Goal: Navigation & Orientation: Find specific page/section

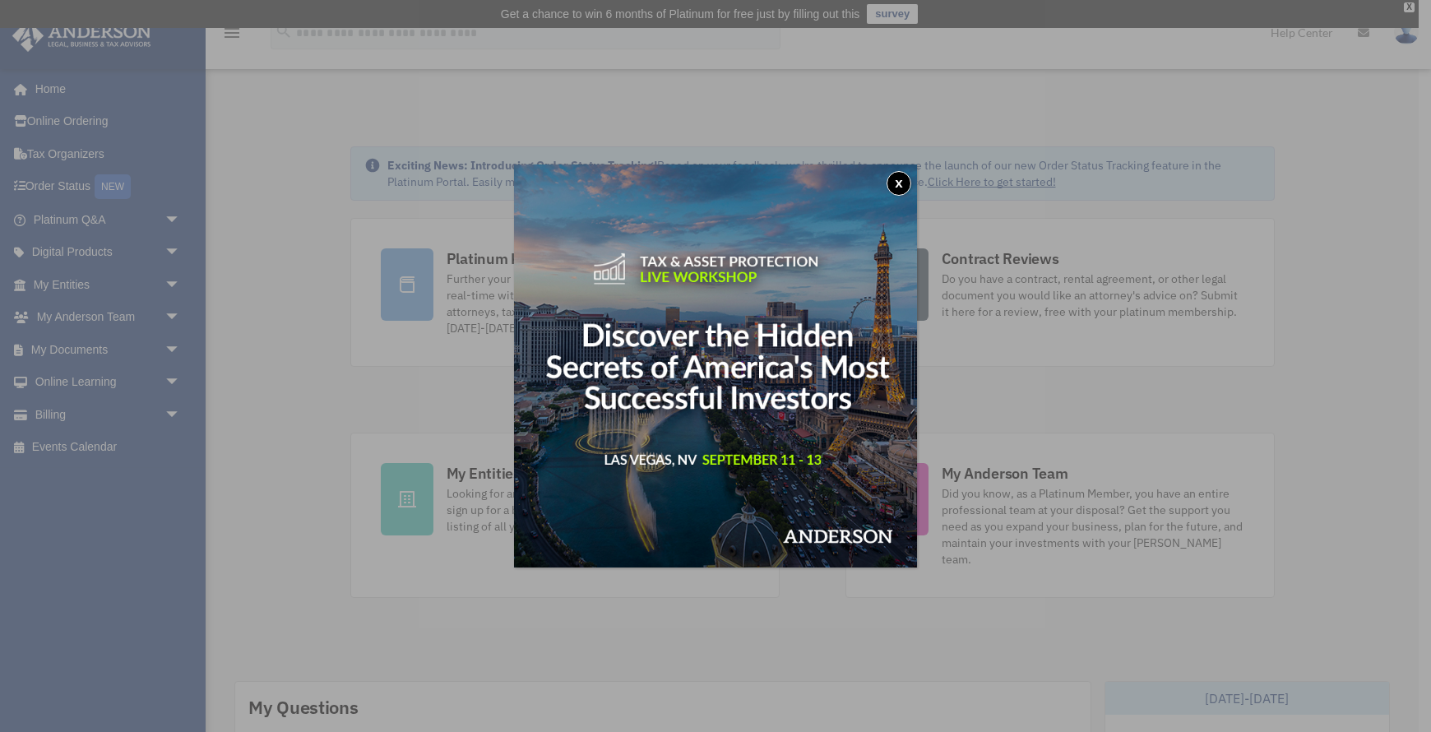
click at [900, 185] on button "x" at bounding box center [899, 183] width 25 height 25
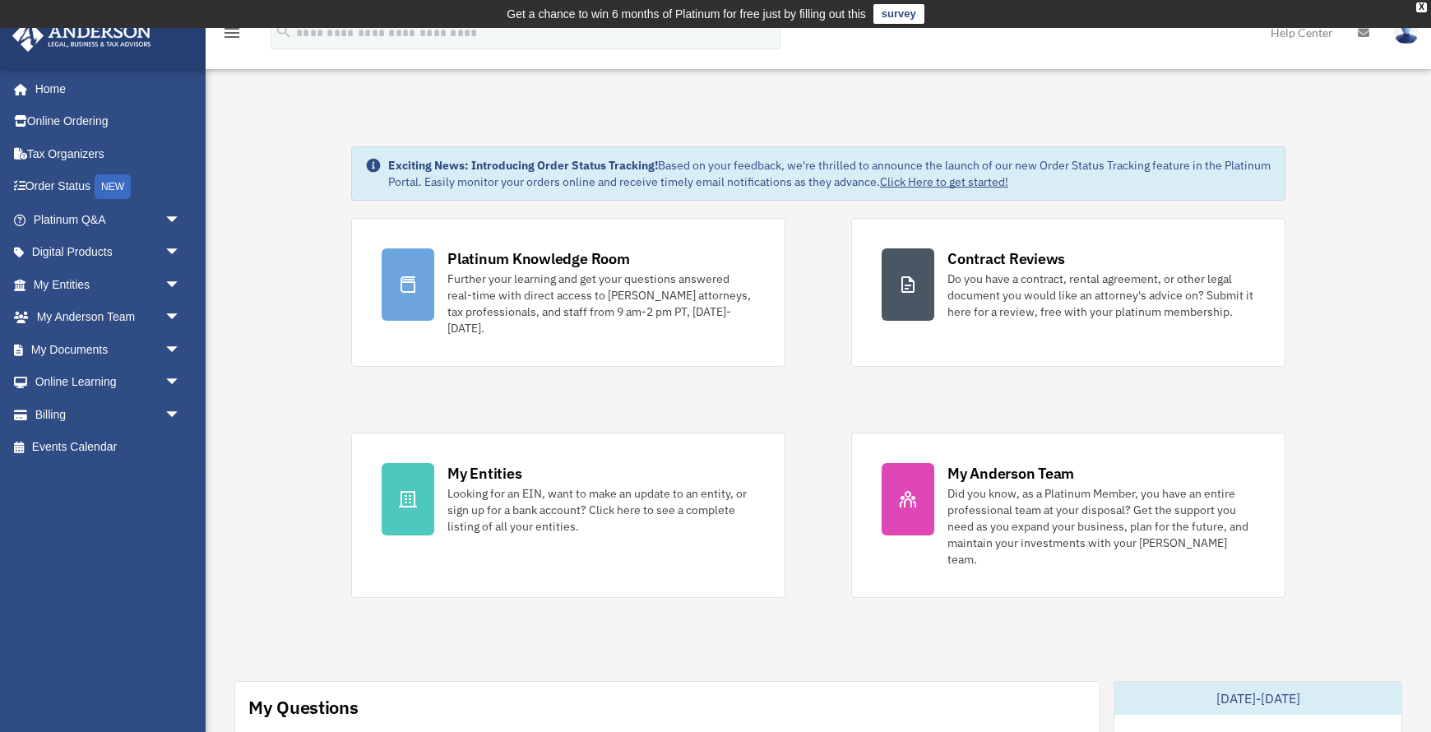
click at [1421, 7] on div "X" at bounding box center [1421, 7] width 11 height 10
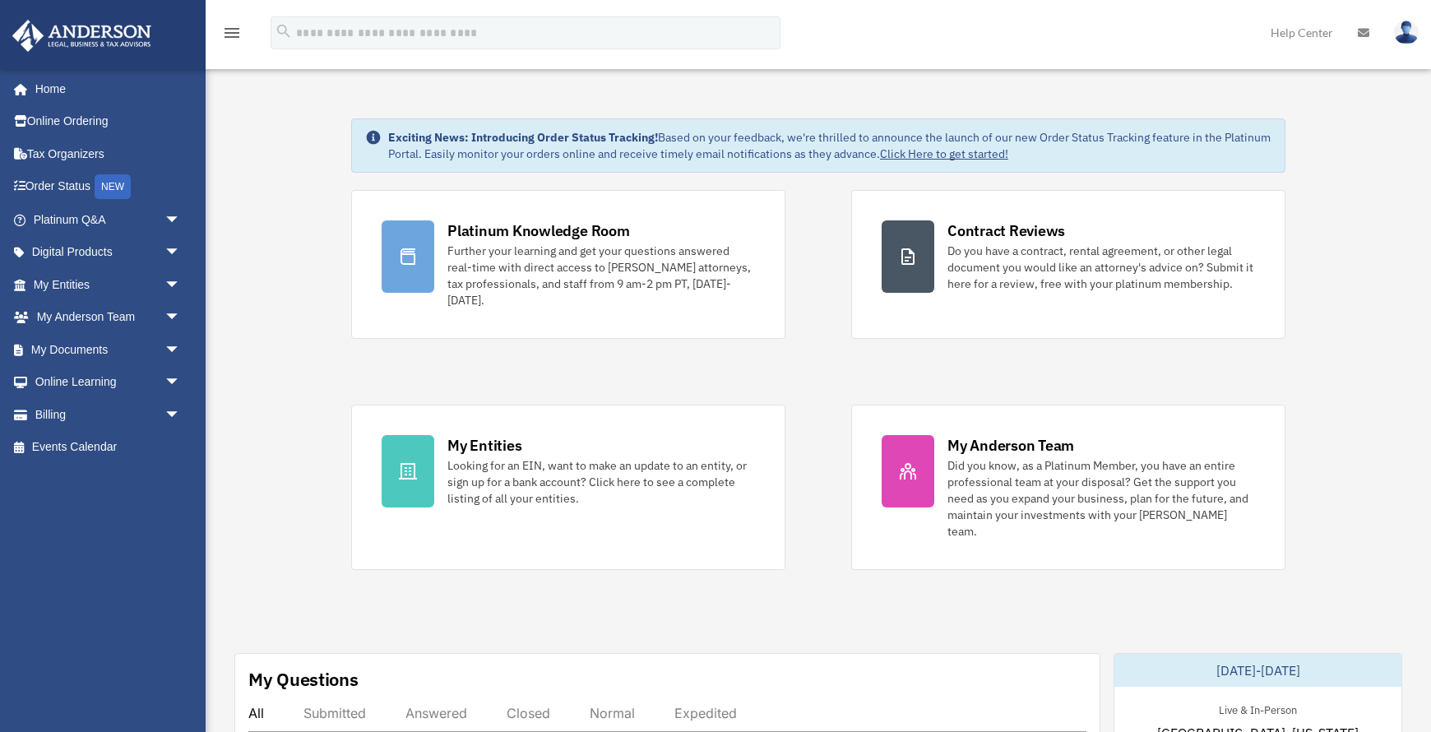
click at [1405, 34] on img at bounding box center [1406, 33] width 25 height 24
click at [171, 281] on span "arrow_drop_down" at bounding box center [180, 285] width 33 height 34
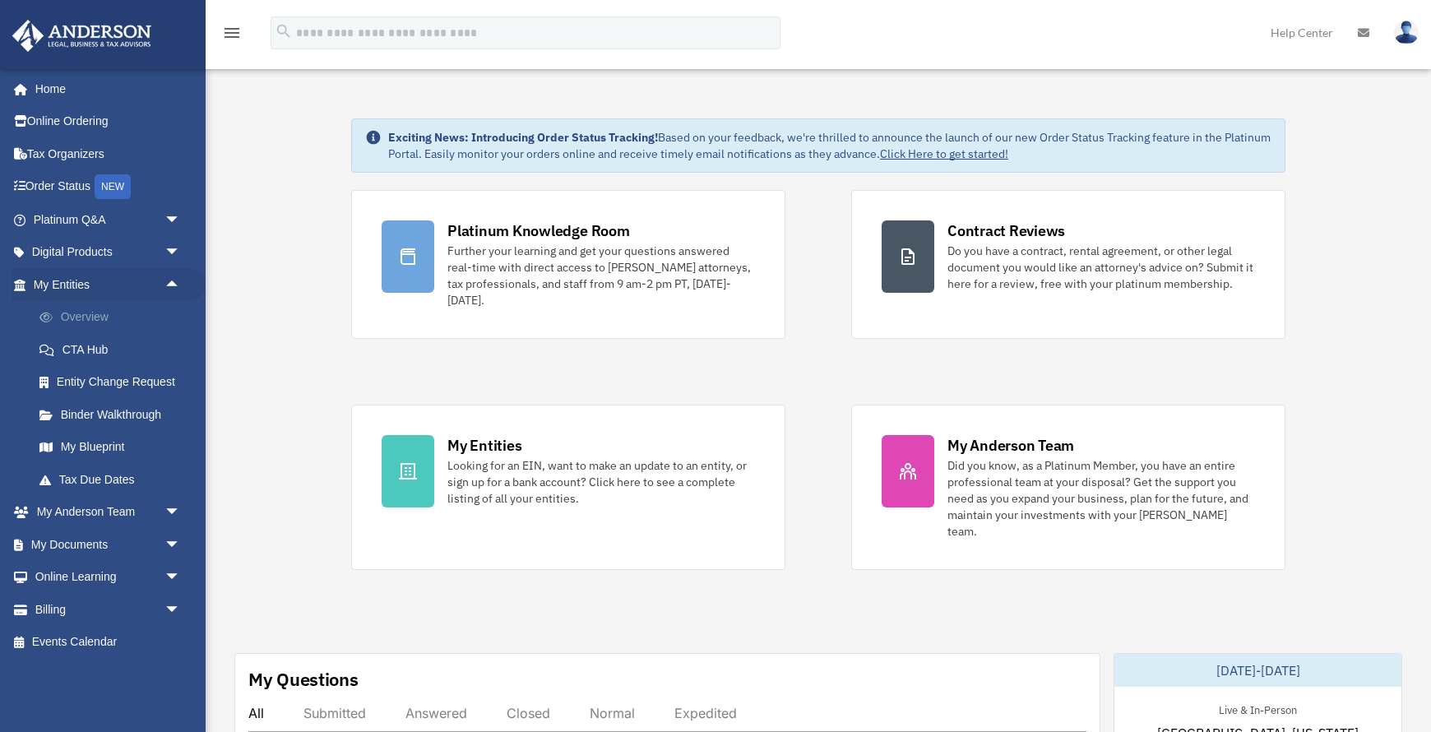
click at [90, 318] on link "Overview" at bounding box center [114, 317] width 183 height 33
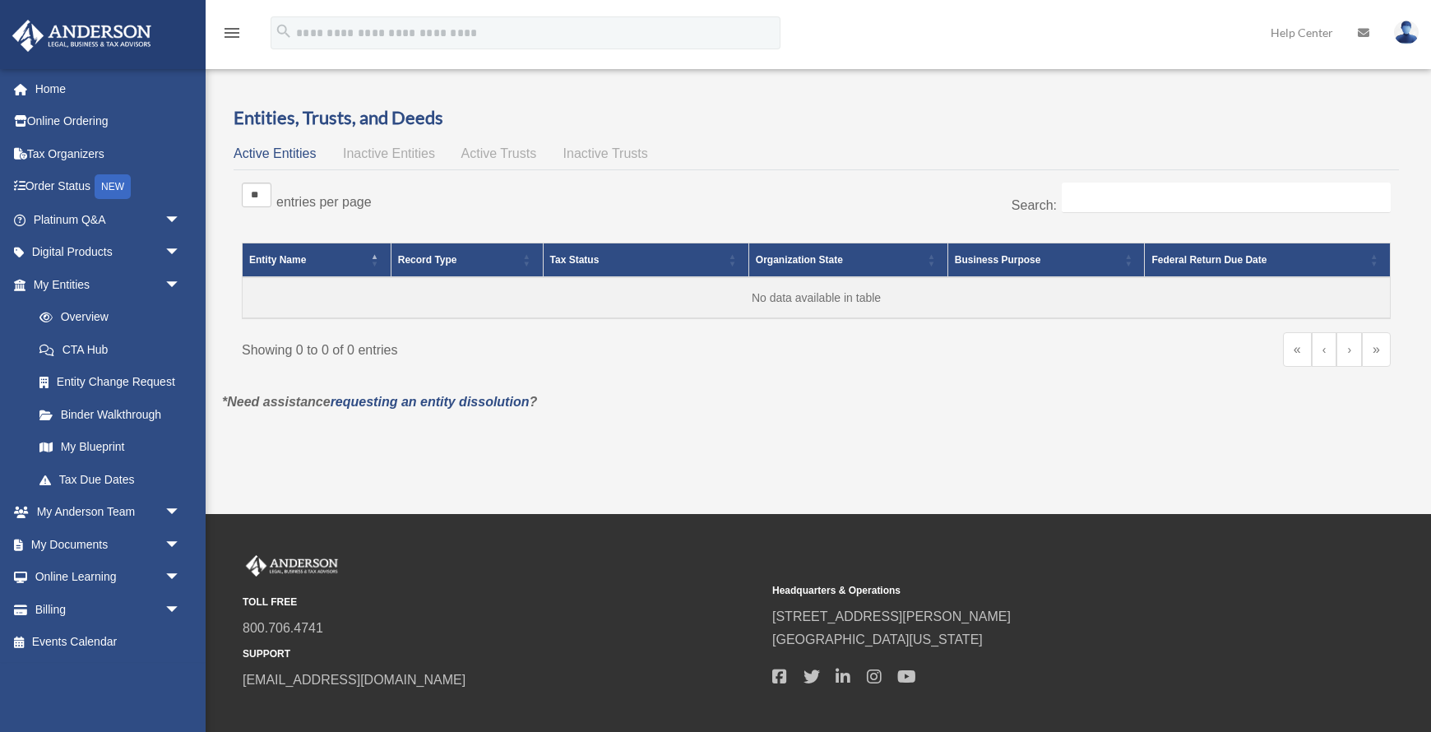
click at [368, 158] on span "Inactive Entities" at bounding box center [389, 153] width 92 height 14
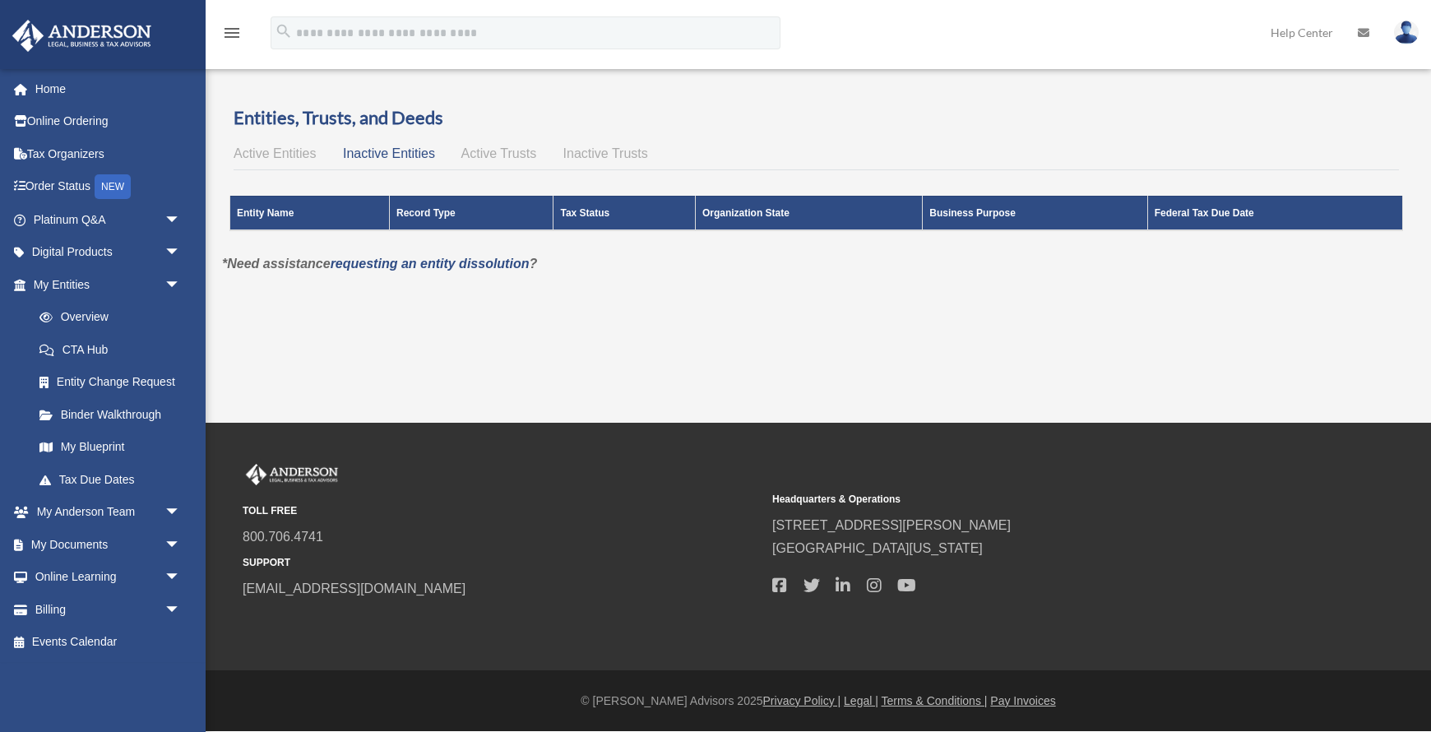
click at [498, 155] on span "Active Trusts" at bounding box center [499, 153] width 76 height 14
click at [608, 156] on span "Inactive Trusts" at bounding box center [605, 153] width 85 height 14
click at [271, 157] on span "Active Entities" at bounding box center [275, 153] width 82 height 14
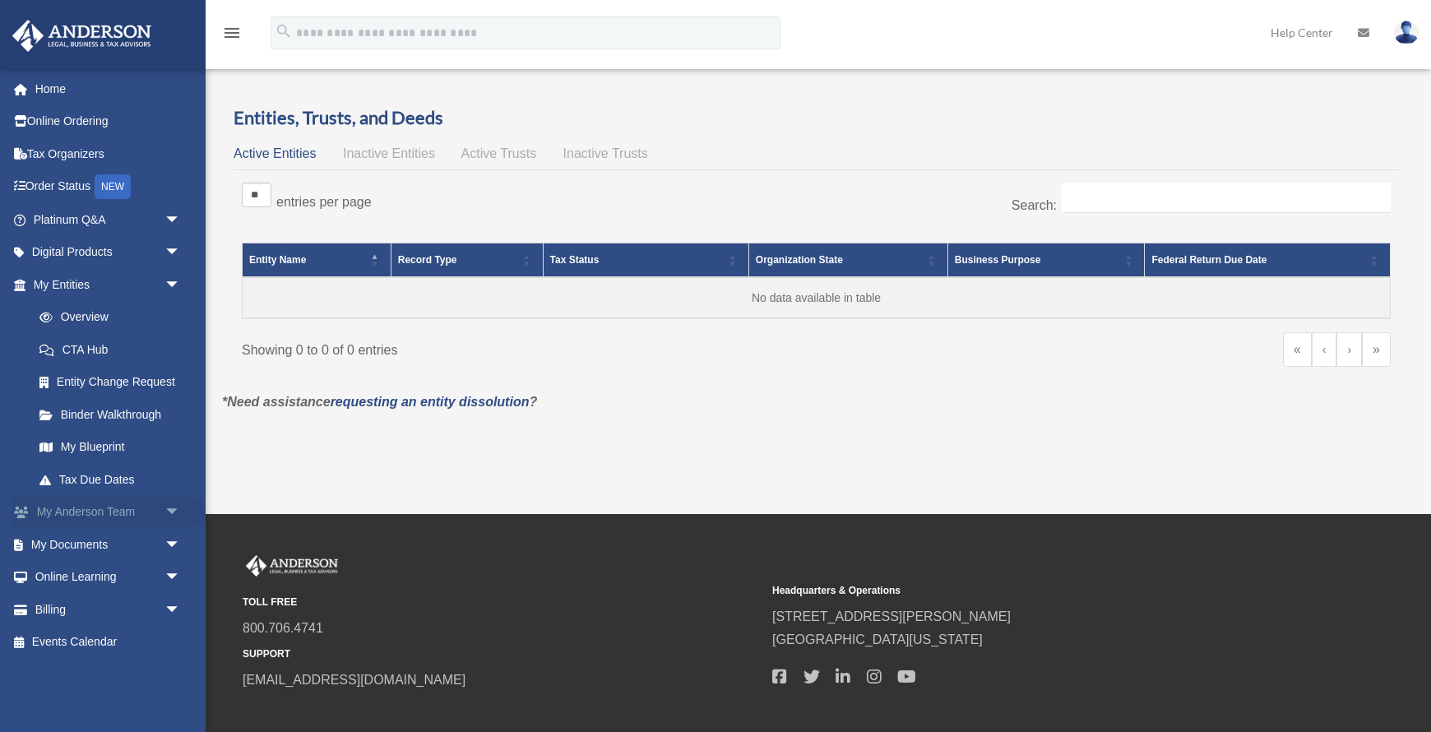
click at [171, 509] on span "arrow_drop_down" at bounding box center [180, 513] width 33 height 34
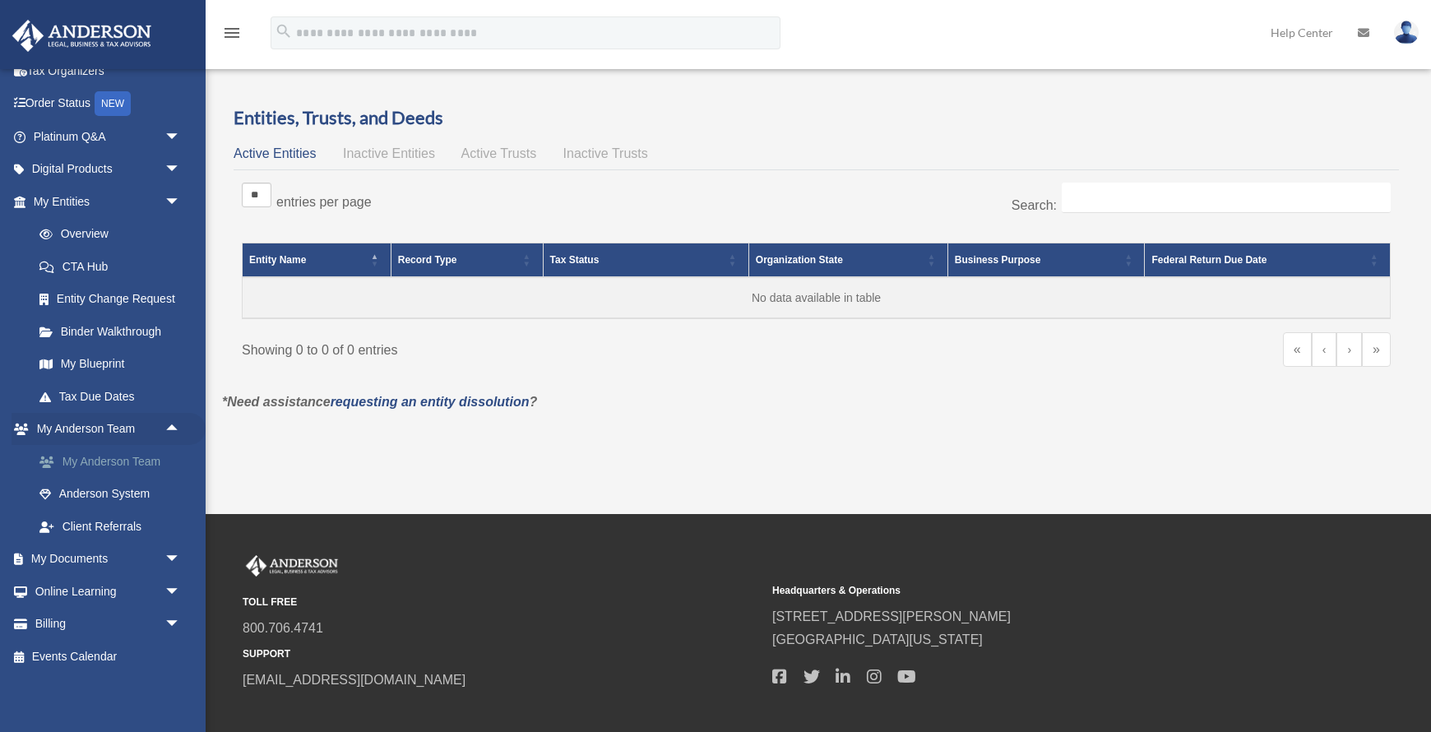
click at [127, 466] on link "My Anderson Team" at bounding box center [114, 461] width 183 height 33
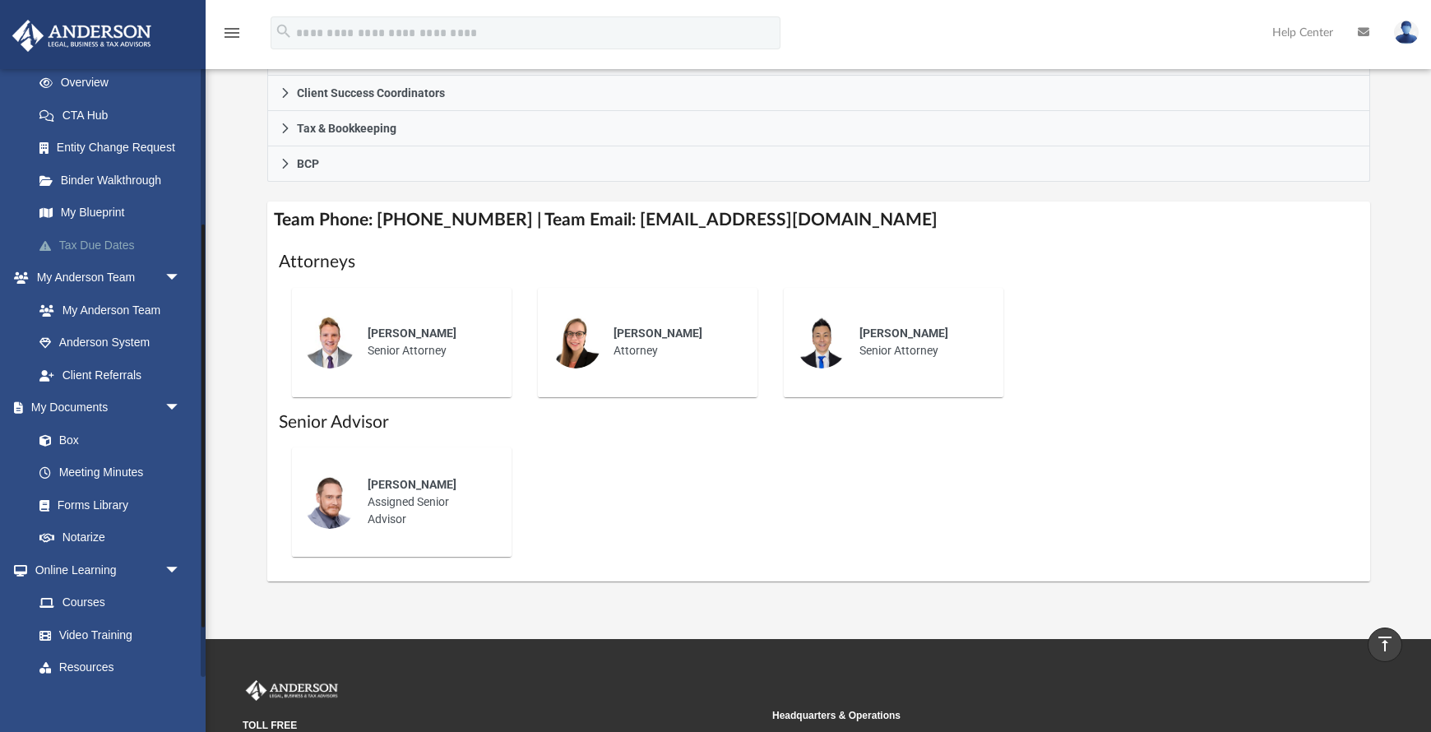
scroll to position [235, 0]
click at [69, 441] on link "Box" at bounding box center [114, 439] width 183 height 33
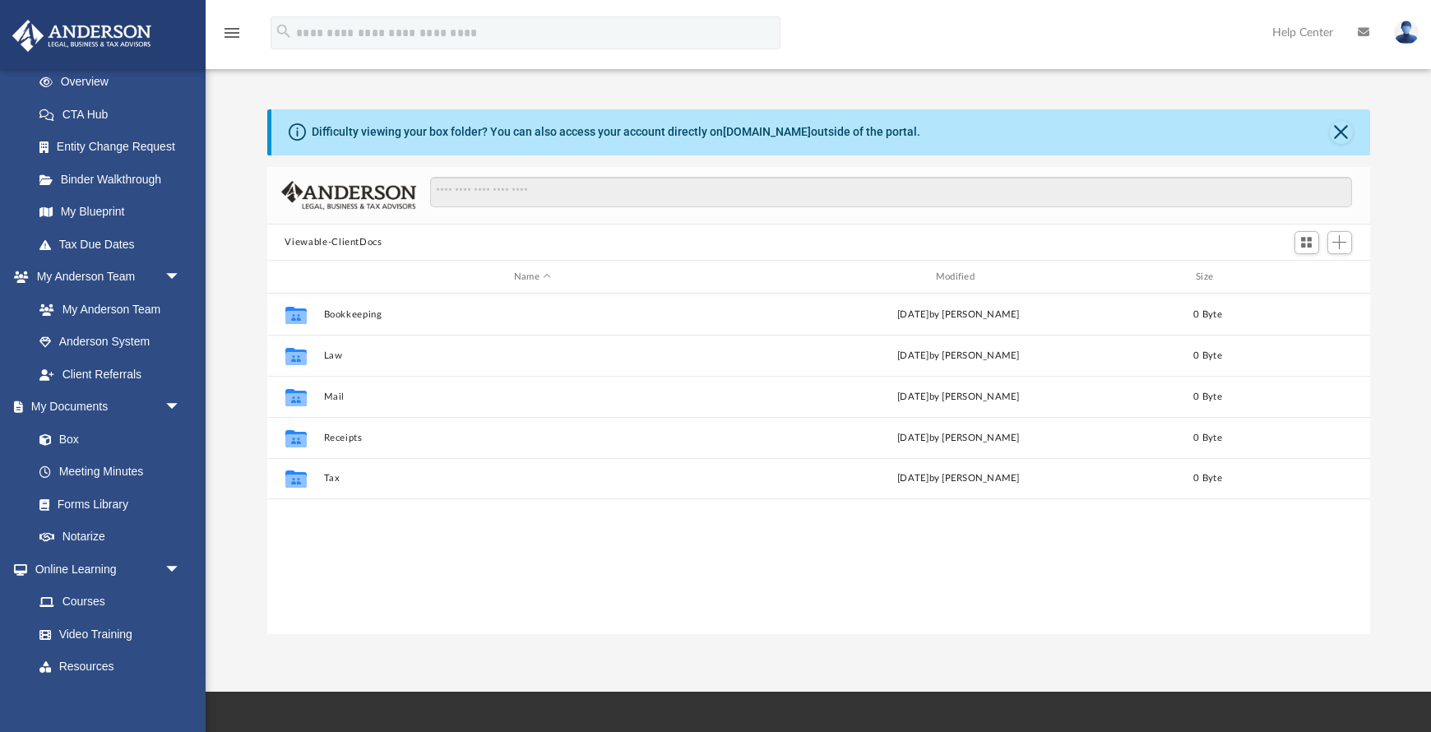
scroll to position [374, 1103]
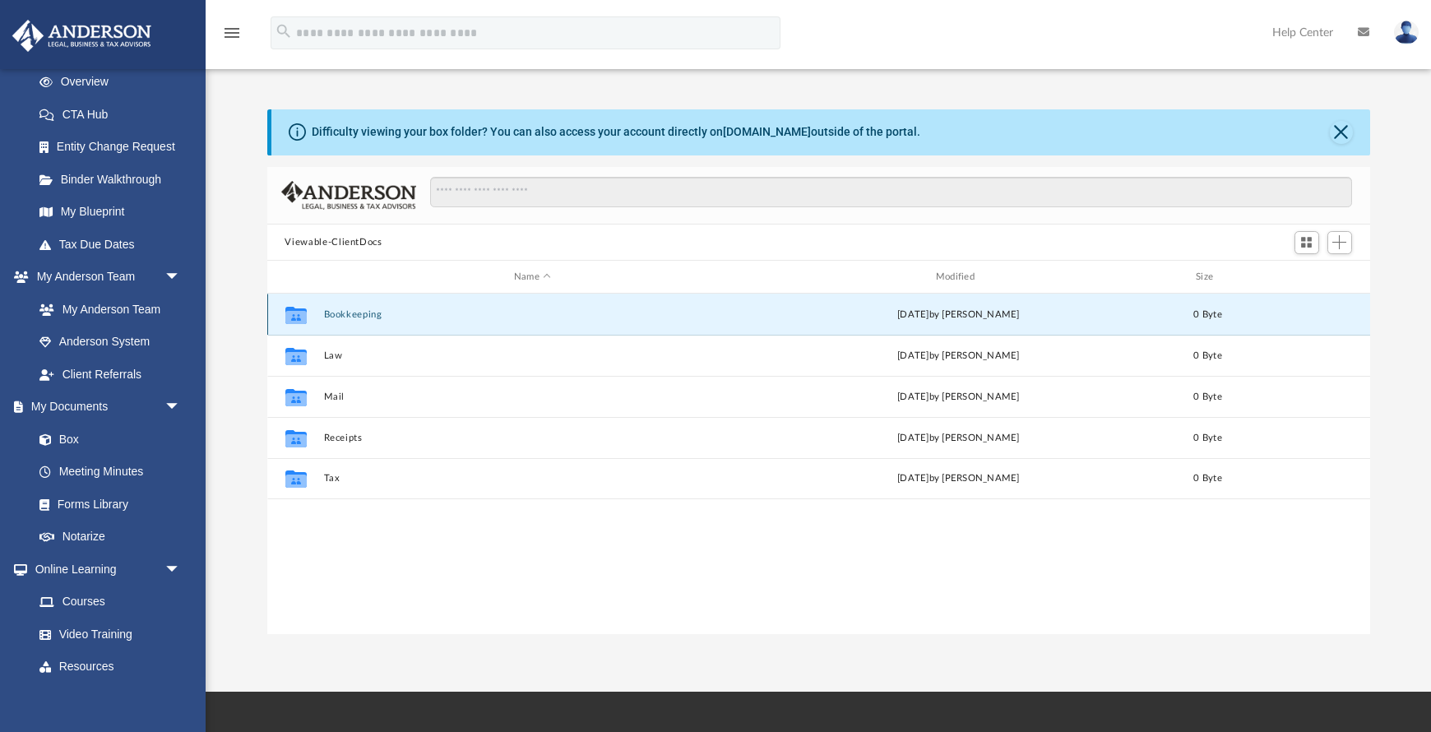
click at [353, 317] on button "Bookkeeping" at bounding box center [532, 314] width 419 height 11
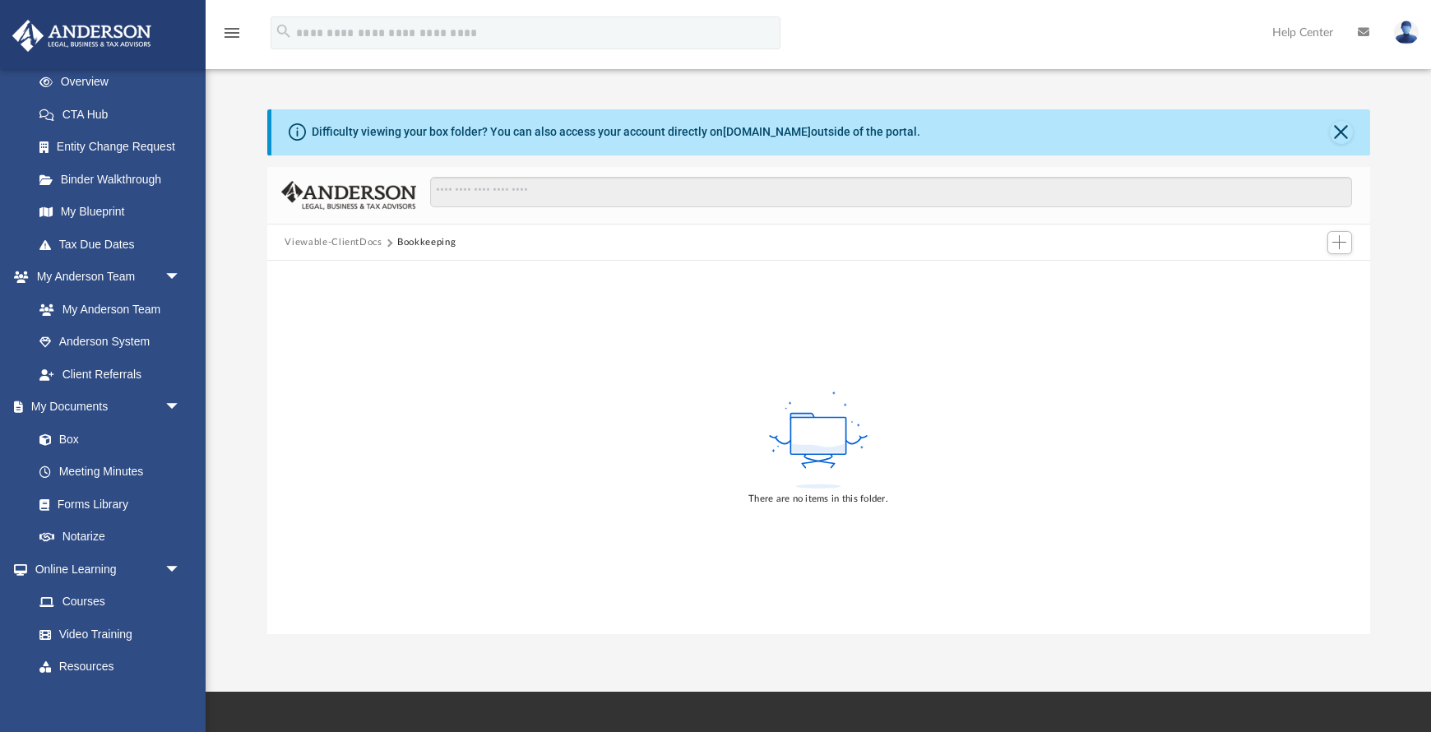
click at [359, 243] on button "Viewable-ClientDocs" at bounding box center [333, 242] width 97 height 15
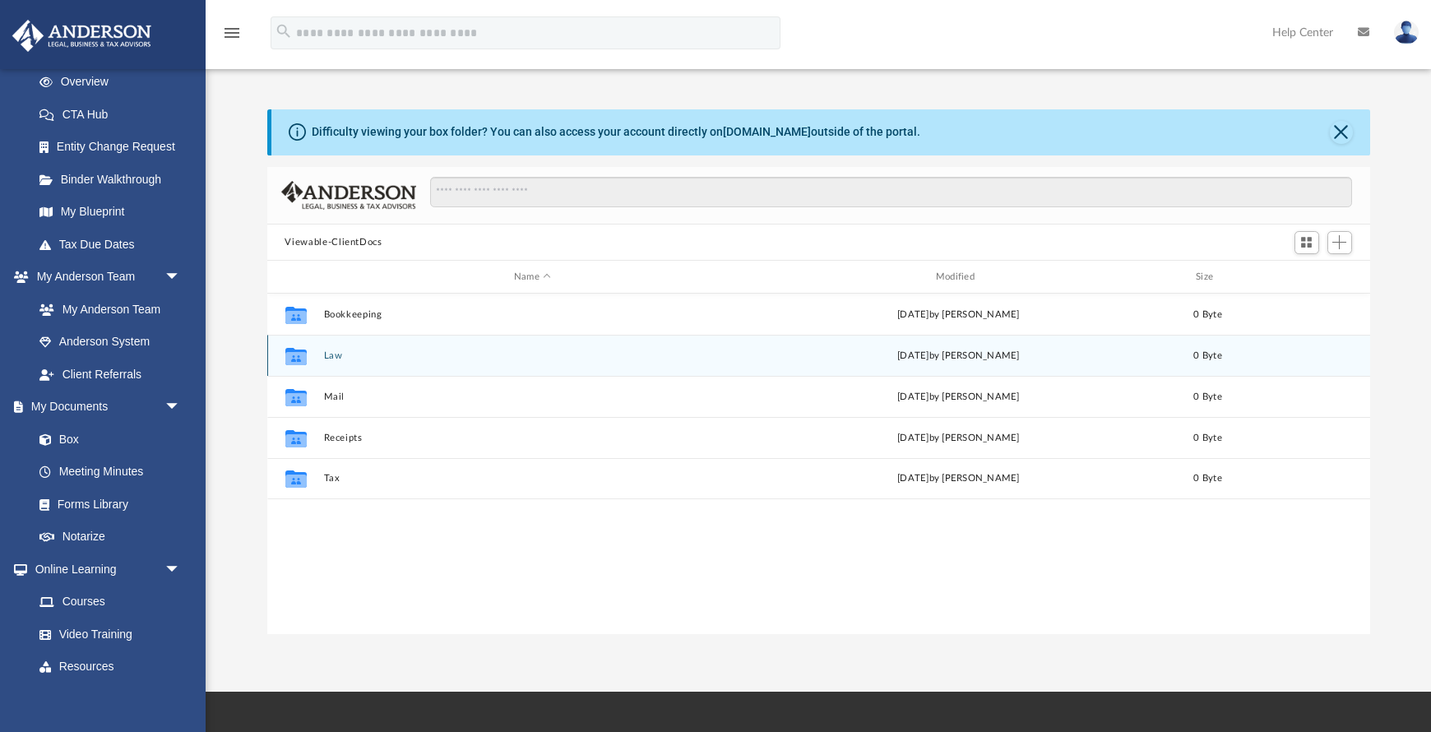
click at [335, 356] on button "Law" at bounding box center [532, 355] width 419 height 11
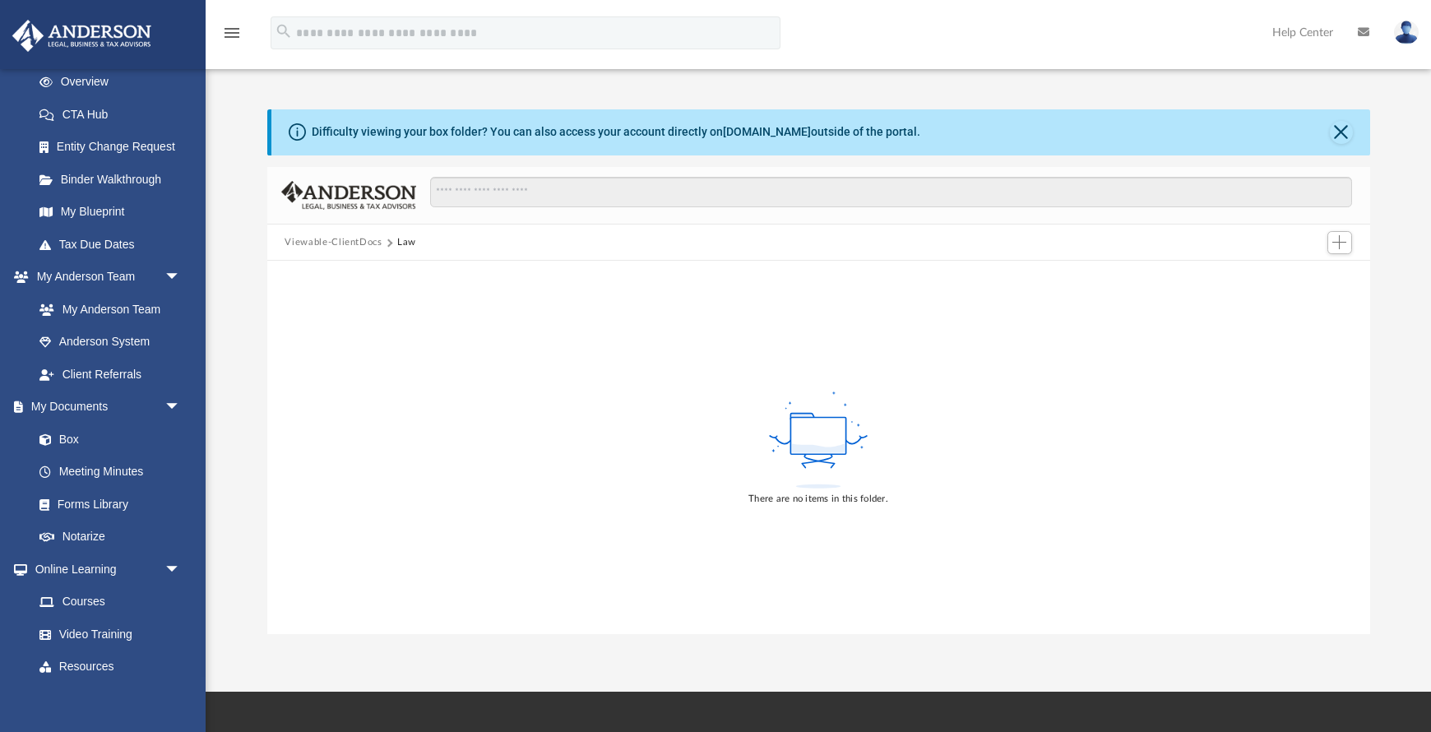
click at [328, 241] on button "Viewable-ClientDocs" at bounding box center [333, 242] width 97 height 15
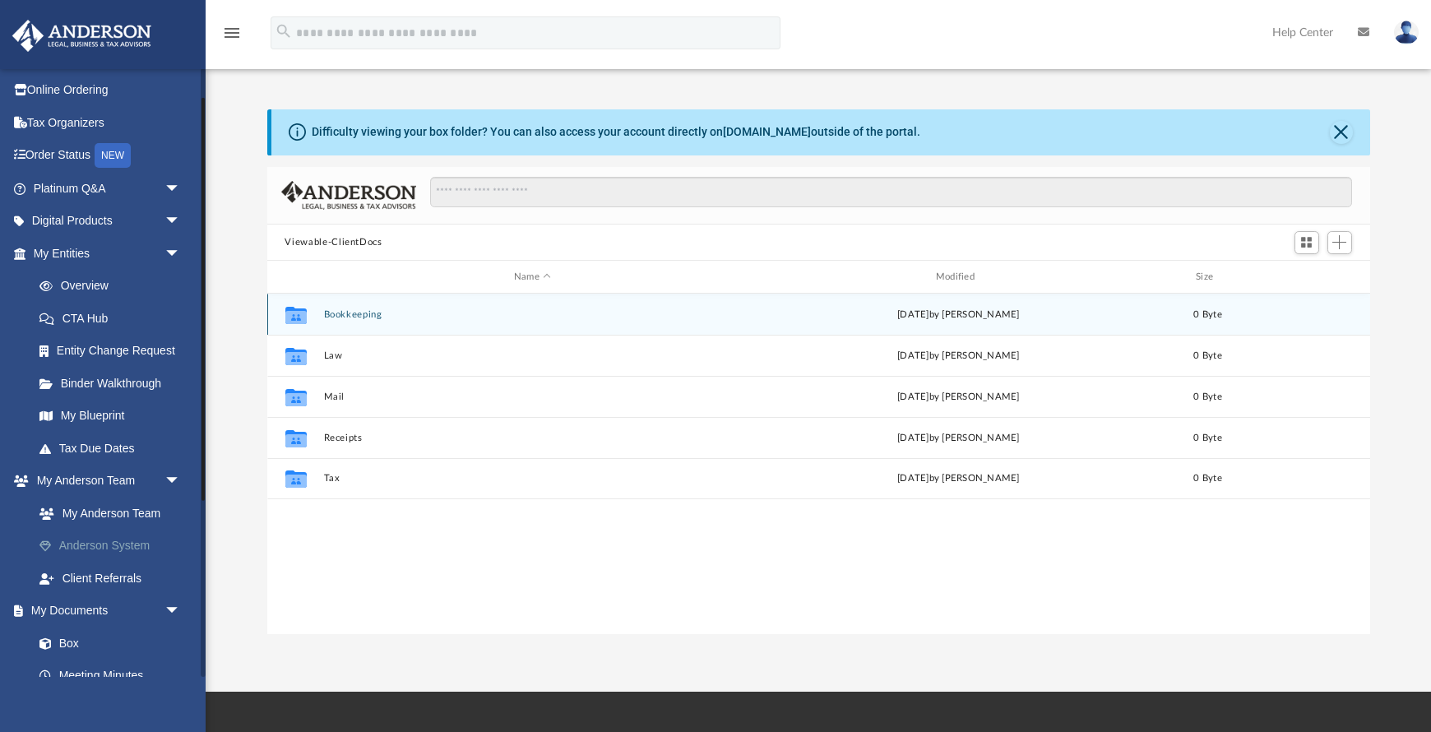
scroll to position [0, 0]
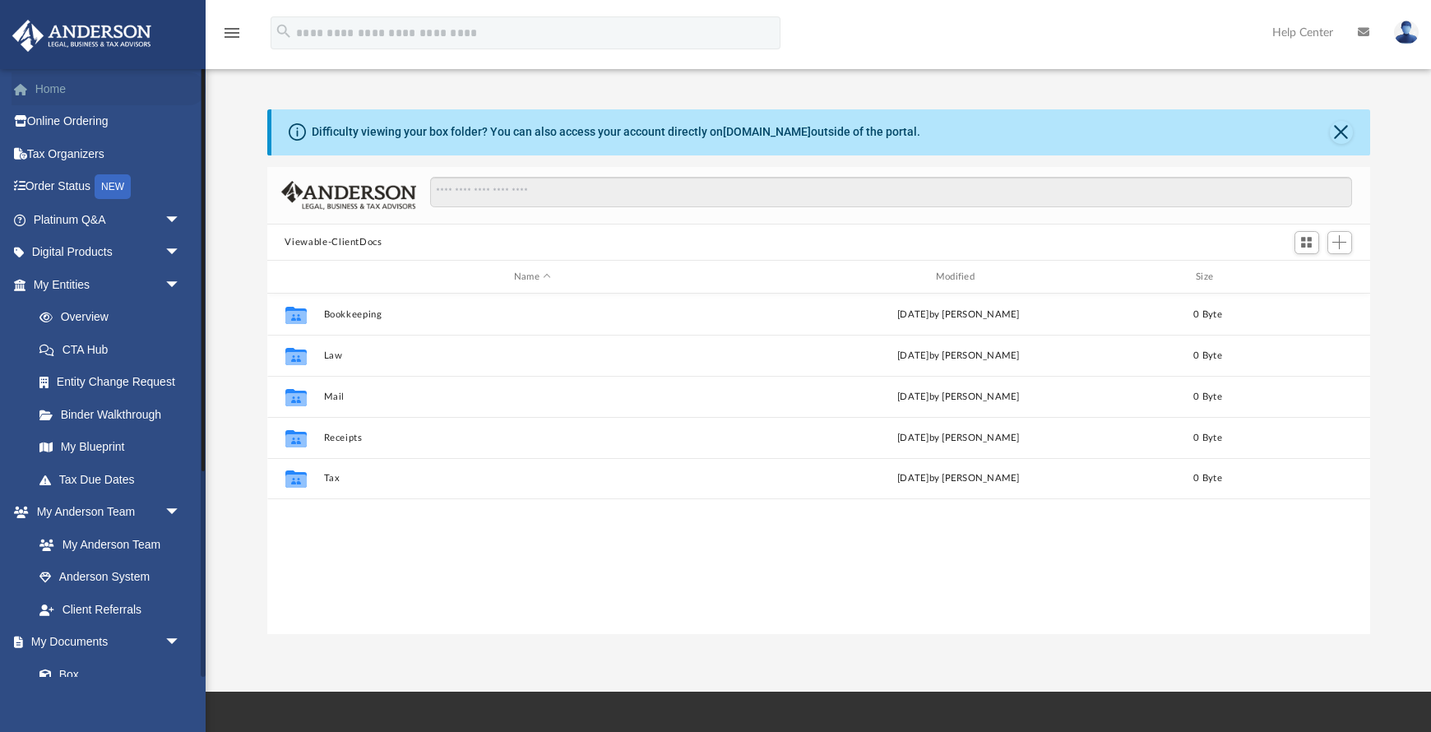
click at [49, 89] on link "Home" at bounding box center [109, 88] width 194 height 33
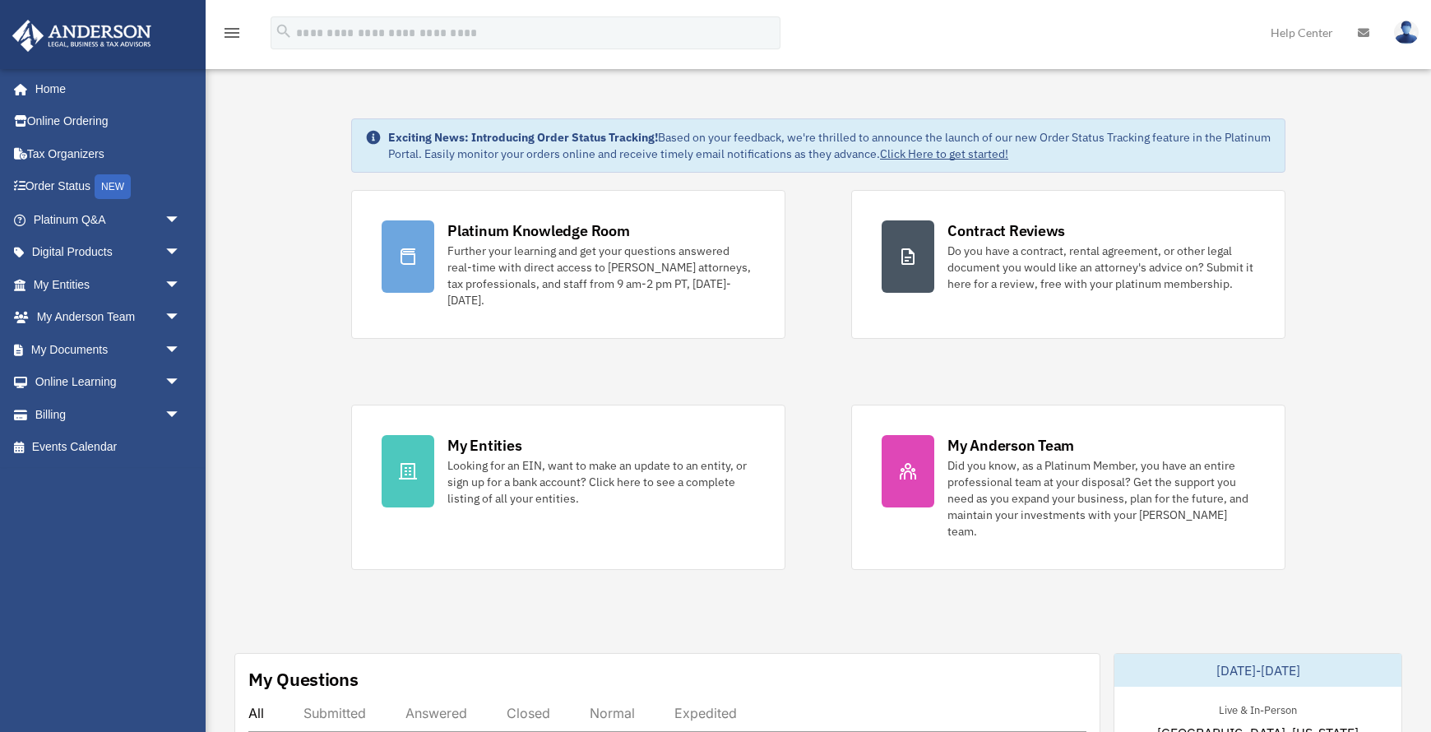
click at [170, 215] on span "arrow_drop_down" at bounding box center [180, 220] width 33 height 34
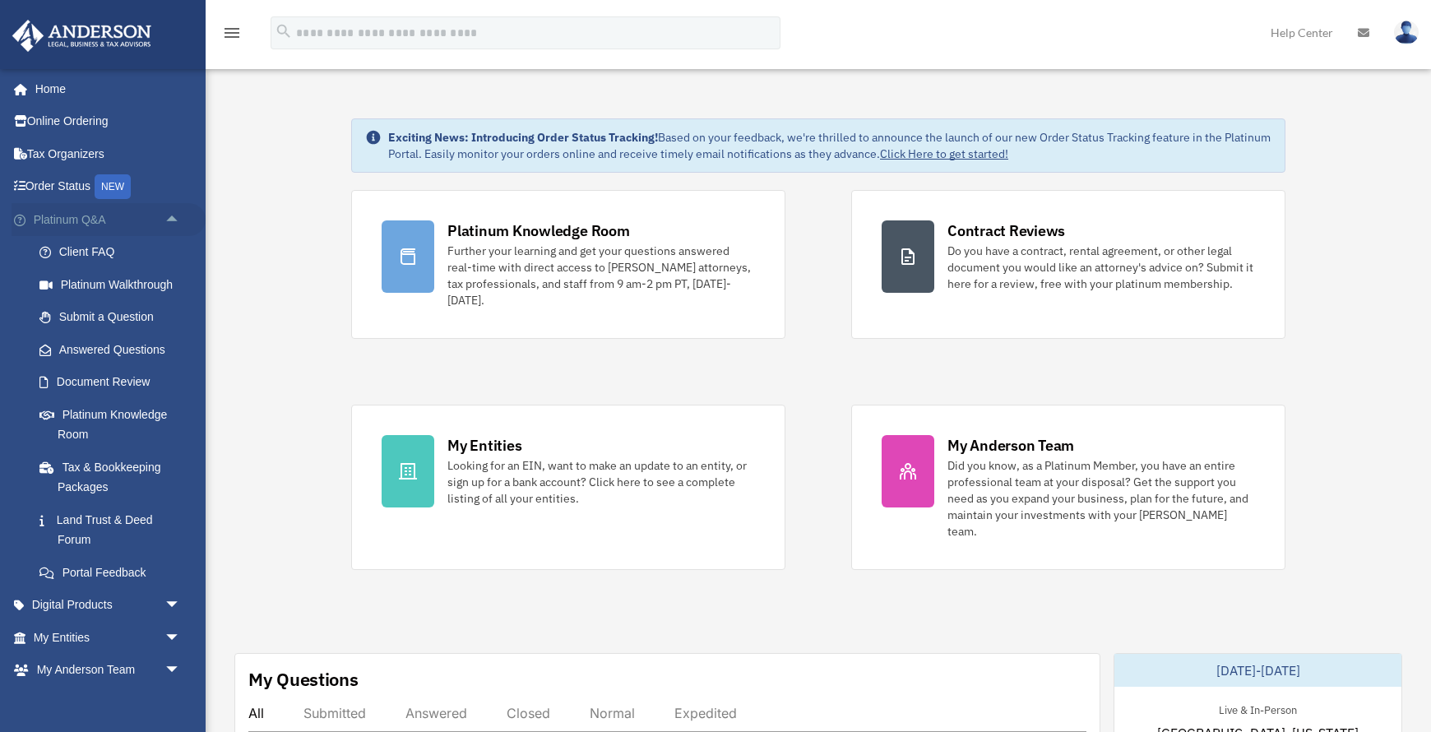
click at [174, 218] on span "arrow_drop_up" at bounding box center [180, 220] width 33 height 34
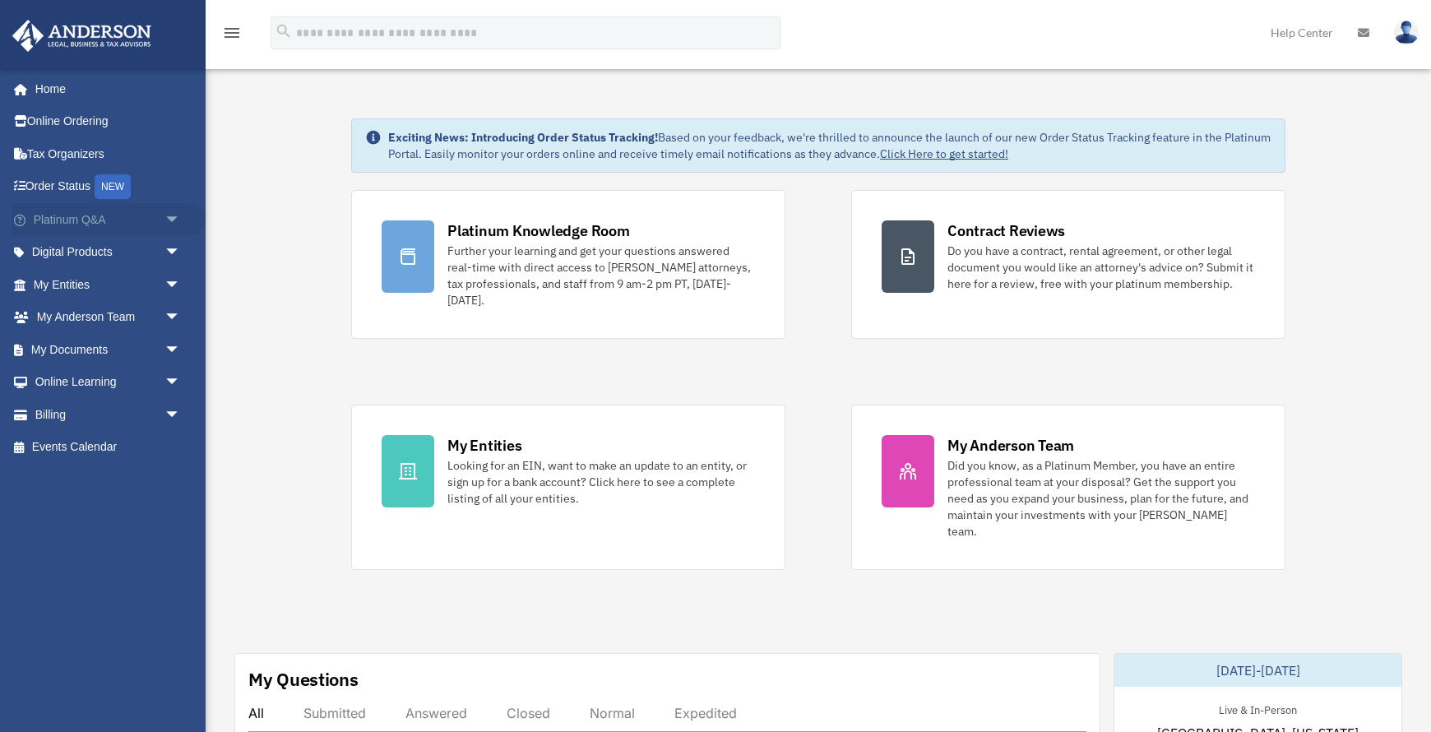
click at [174, 218] on span "arrow_drop_down" at bounding box center [180, 220] width 33 height 34
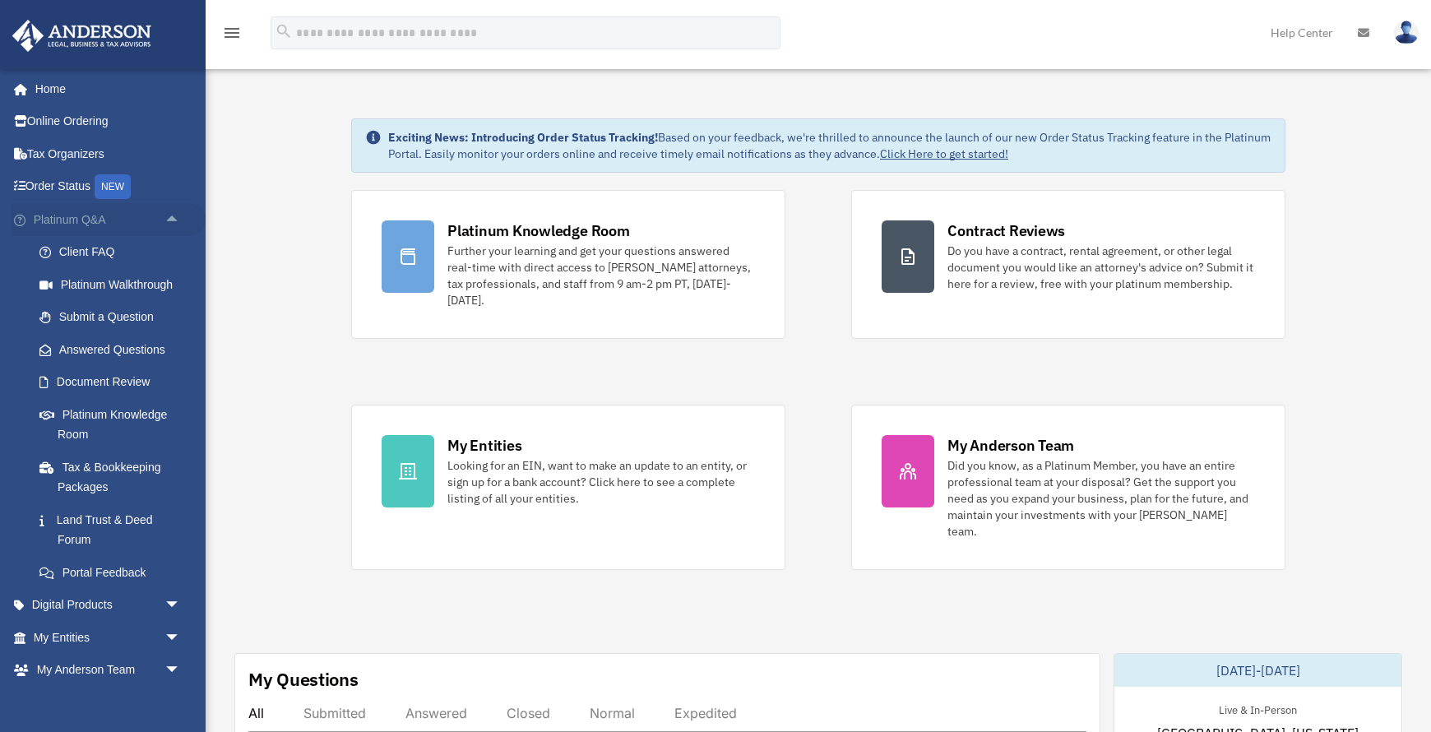
click at [171, 218] on span "arrow_drop_up" at bounding box center [180, 220] width 33 height 34
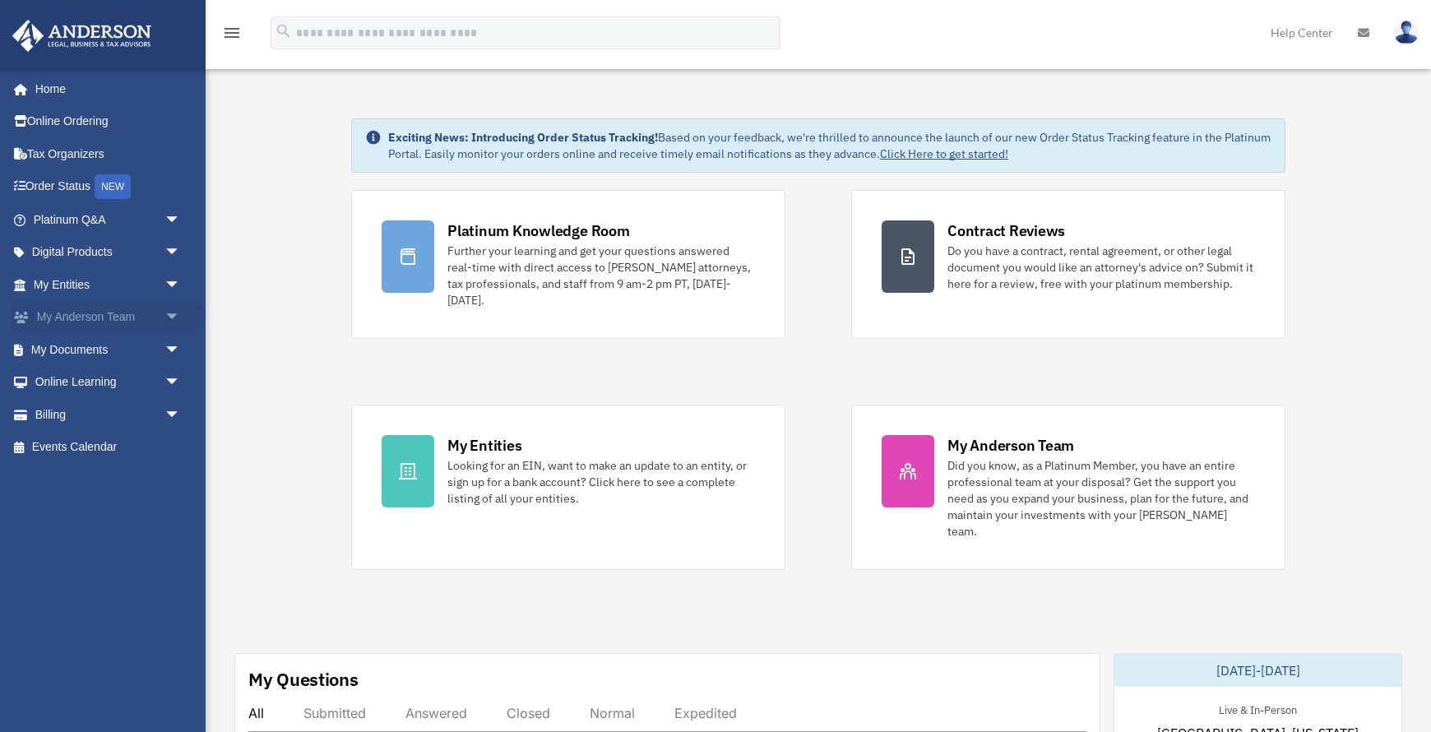
click at [170, 322] on span "arrow_drop_down" at bounding box center [180, 318] width 33 height 34
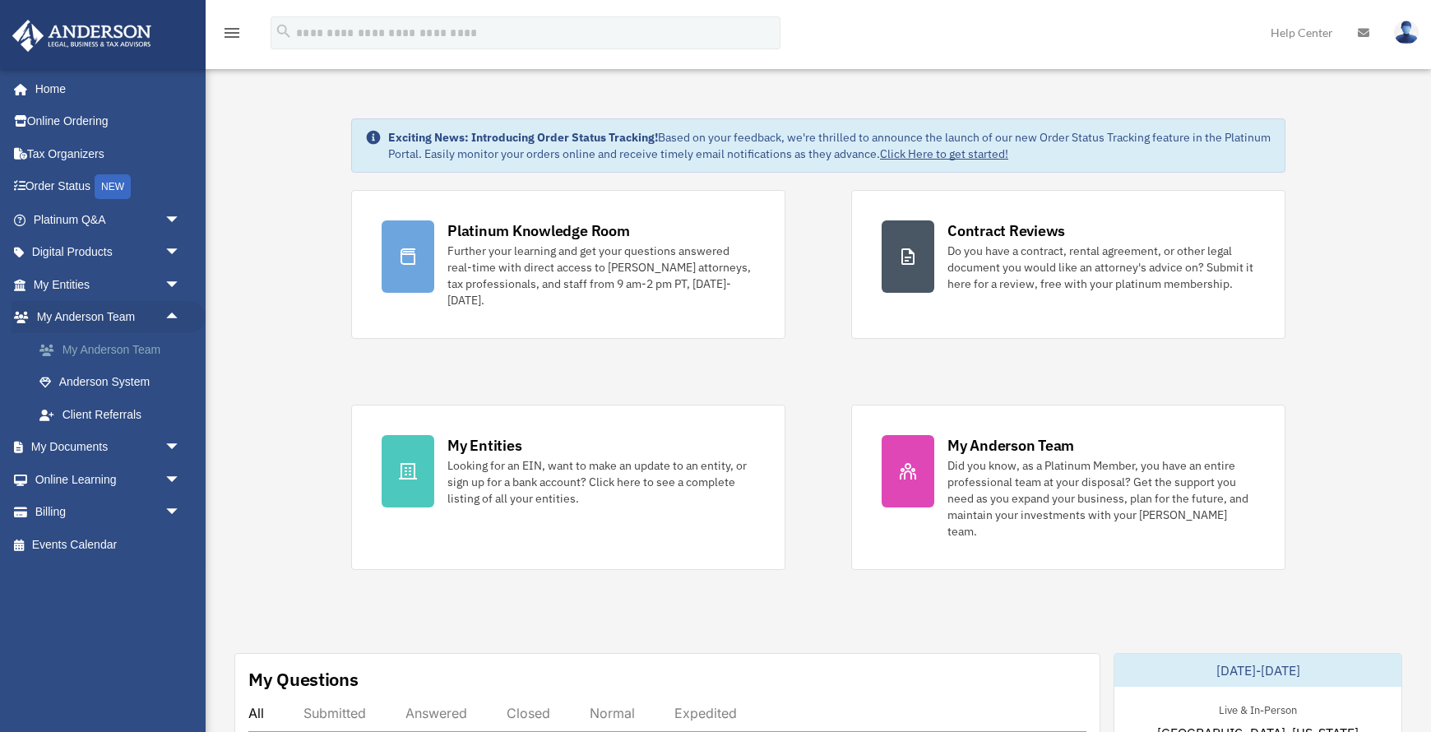
click at [129, 348] on link "My Anderson Team" at bounding box center [114, 349] width 183 height 33
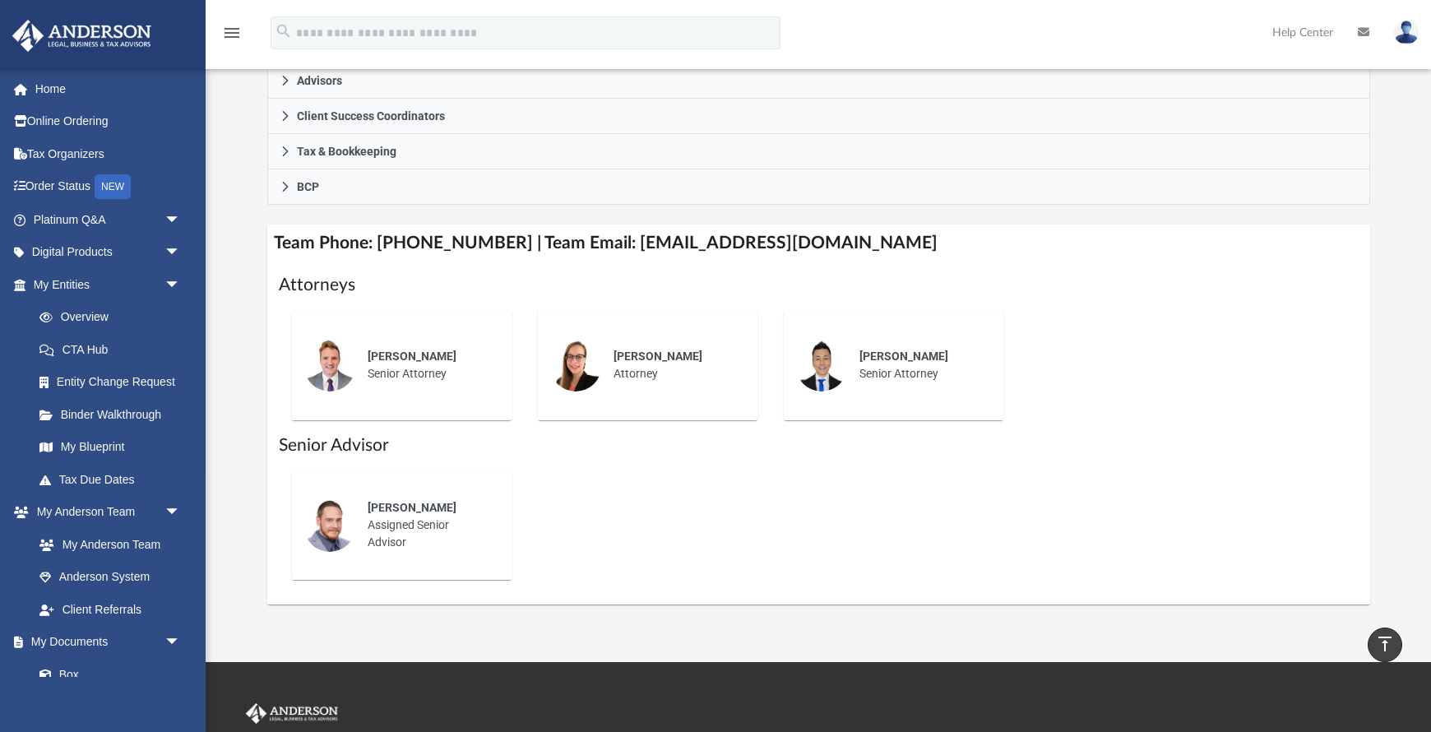
scroll to position [477, 0]
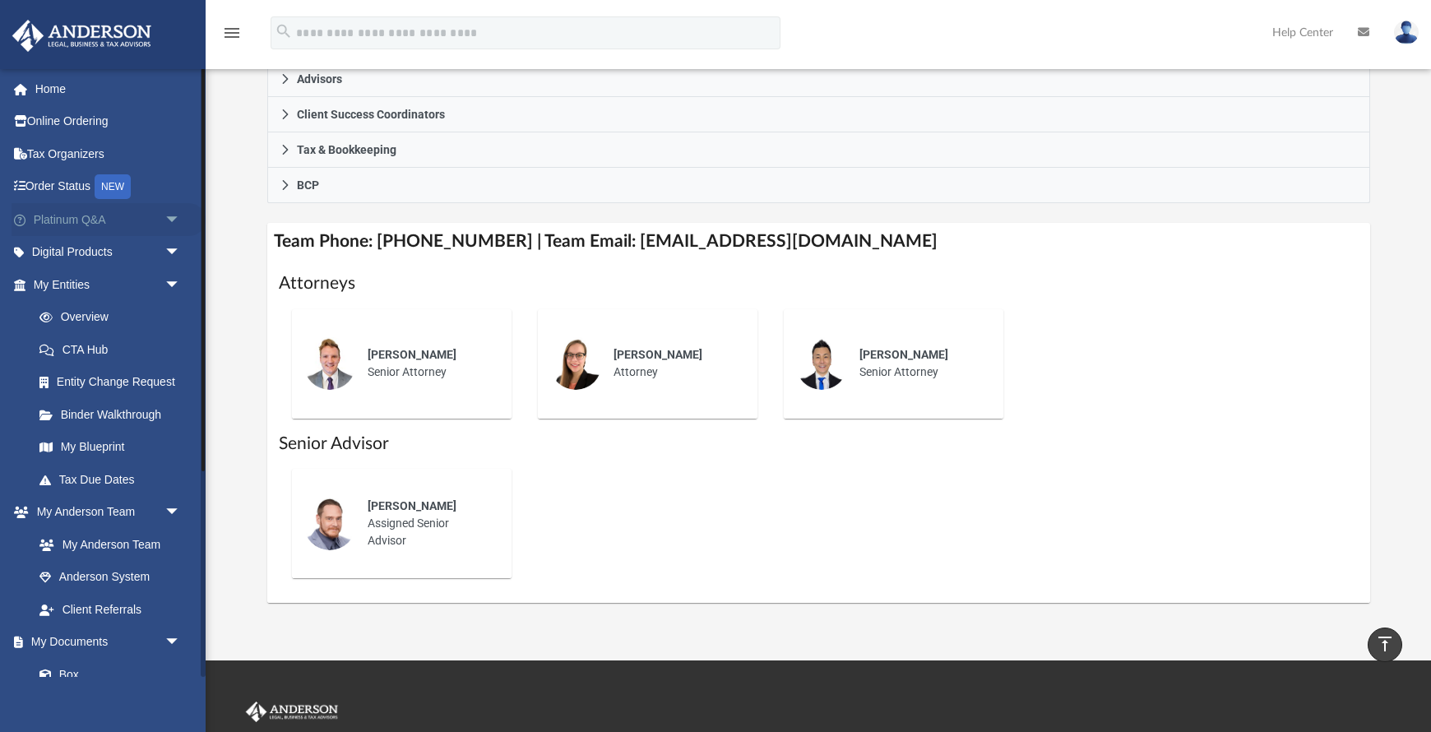
click at [175, 217] on span "arrow_drop_down" at bounding box center [180, 220] width 33 height 34
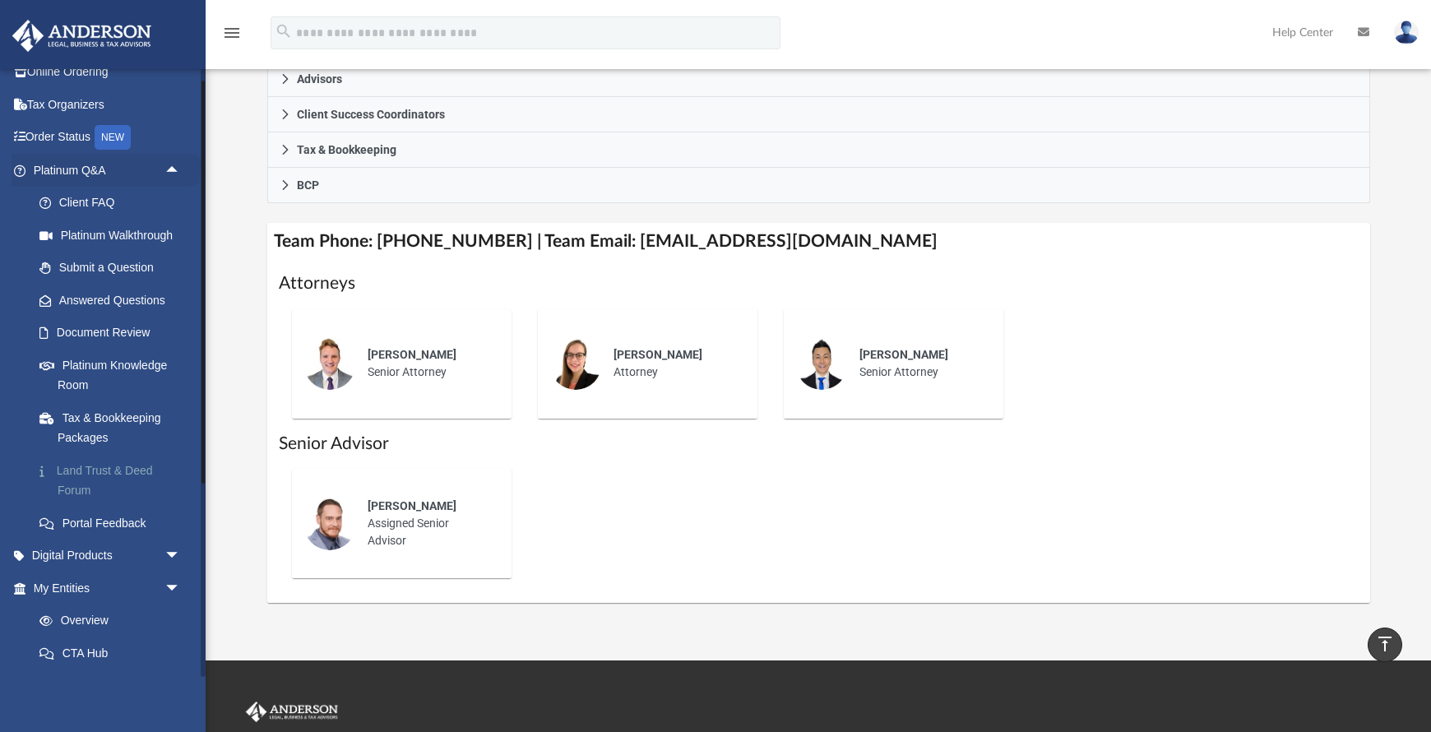
scroll to position [0, 0]
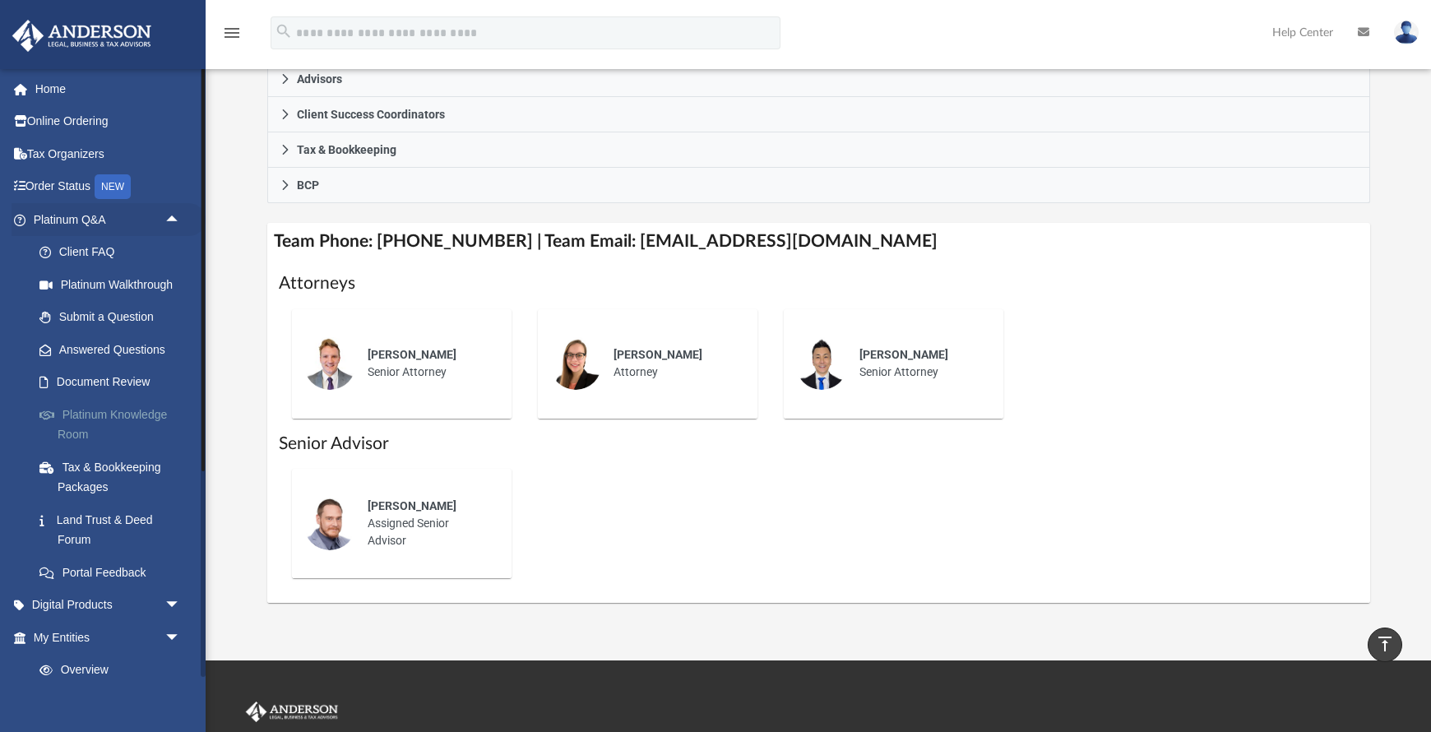
click at [124, 415] on link "Platinum Knowledge Room" at bounding box center [114, 424] width 183 height 53
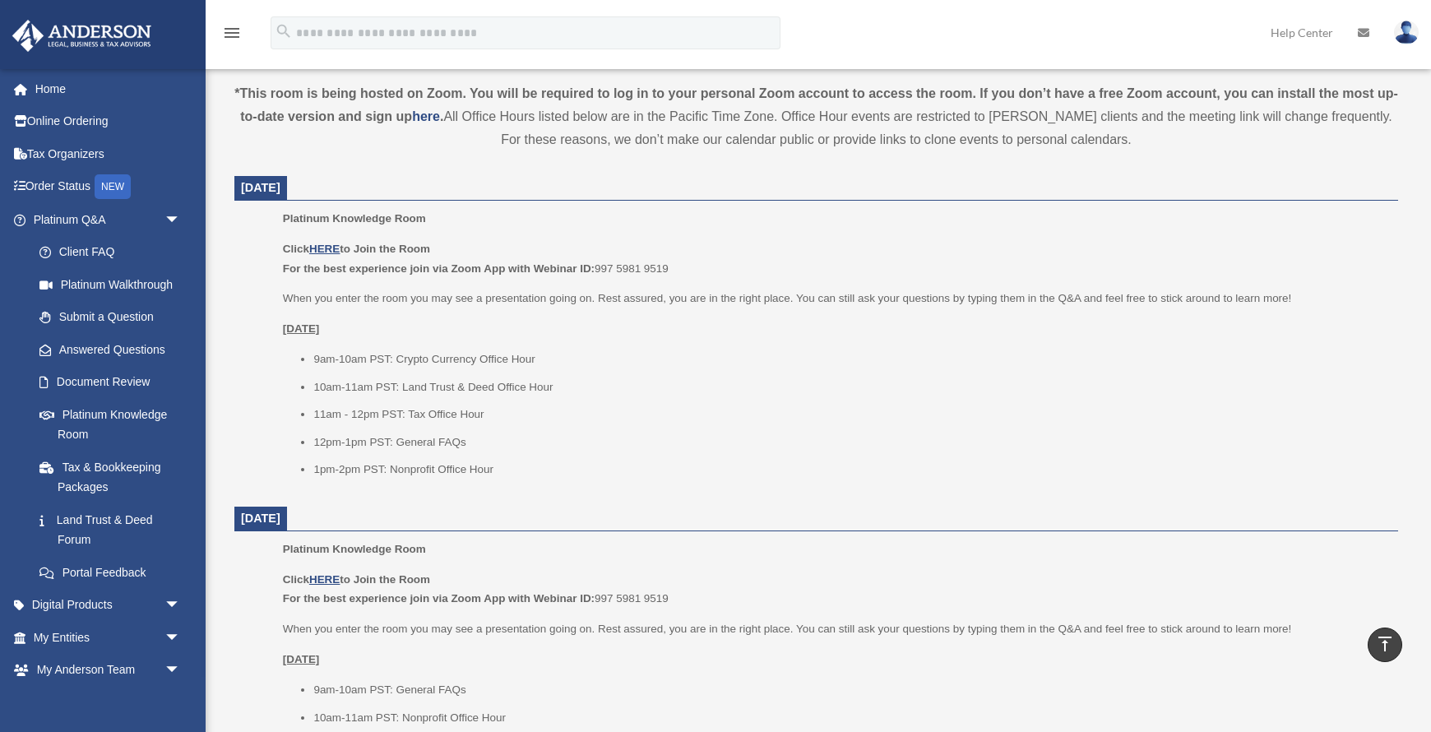
scroll to position [551, 0]
click at [170, 212] on span "arrow_drop_down" at bounding box center [180, 220] width 33 height 34
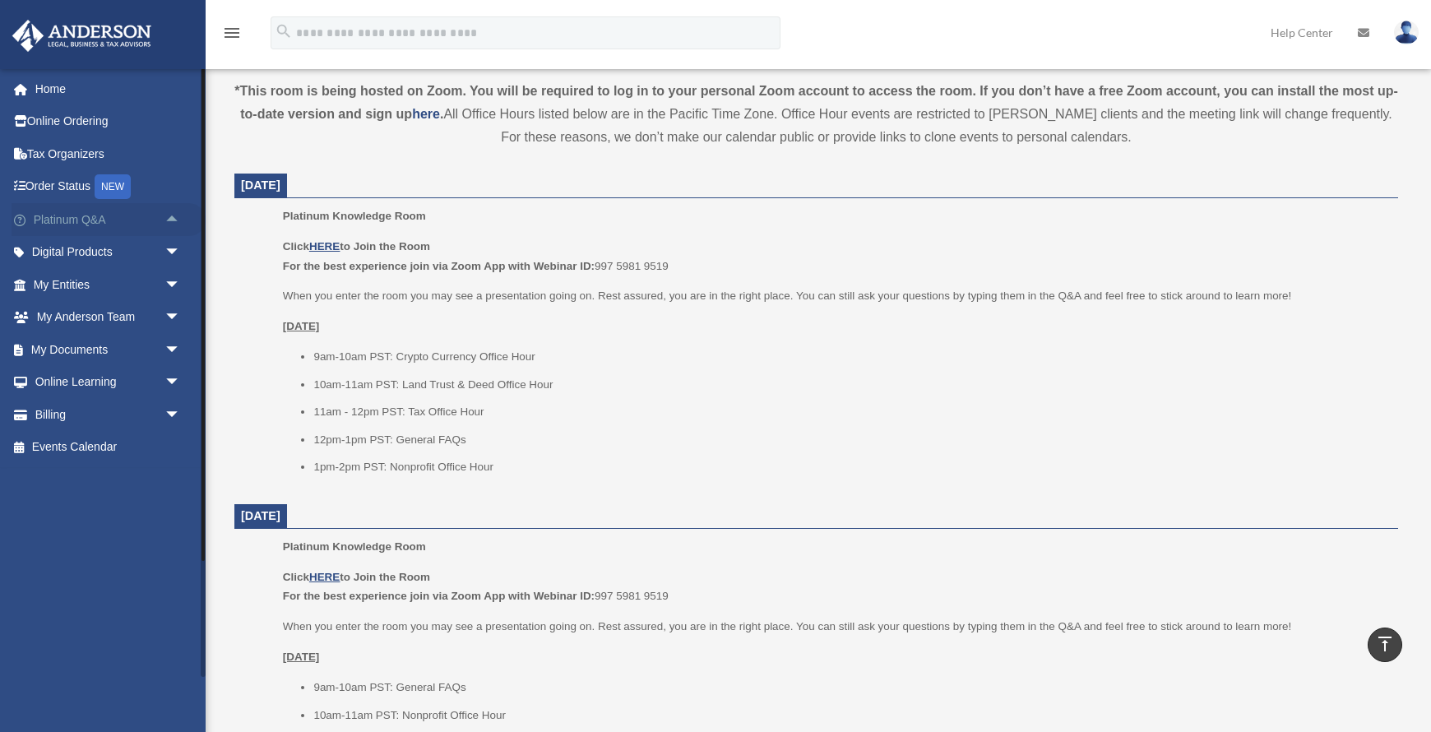
click at [172, 220] on span "arrow_drop_up" at bounding box center [180, 220] width 33 height 34
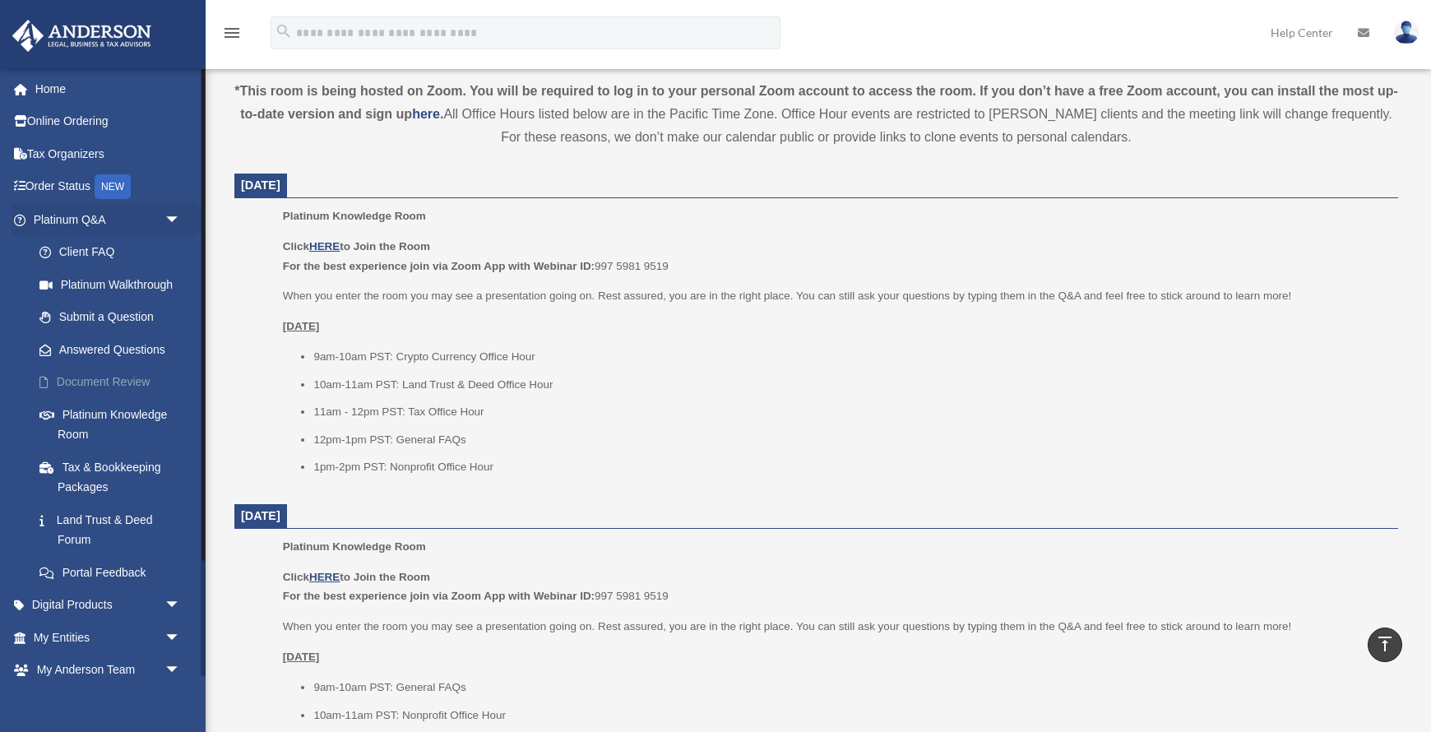
click at [110, 383] on link "Document Review" at bounding box center [114, 382] width 183 height 33
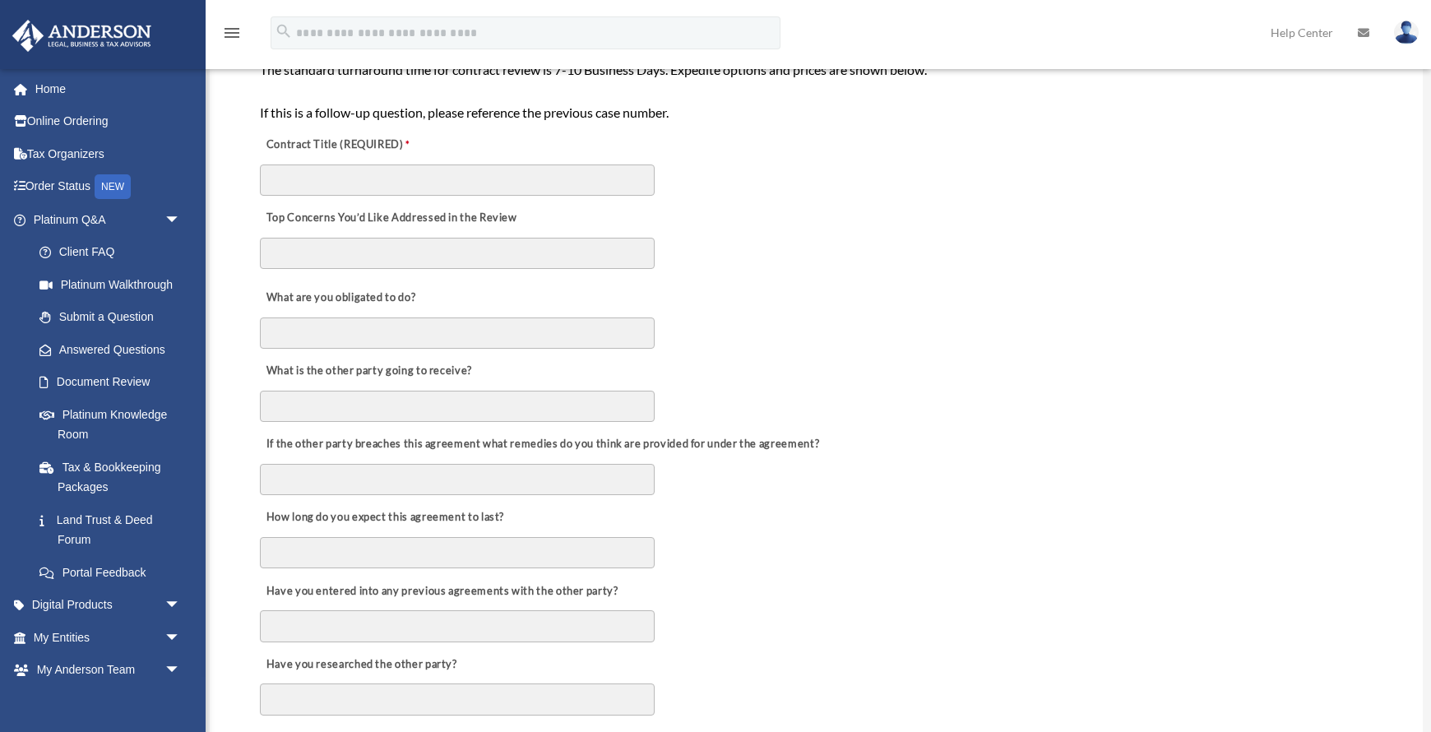
scroll to position [387, 0]
click at [106, 514] on link "Land Trust & Deed Forum" at bounding box center [114, 529] width 183 height 53
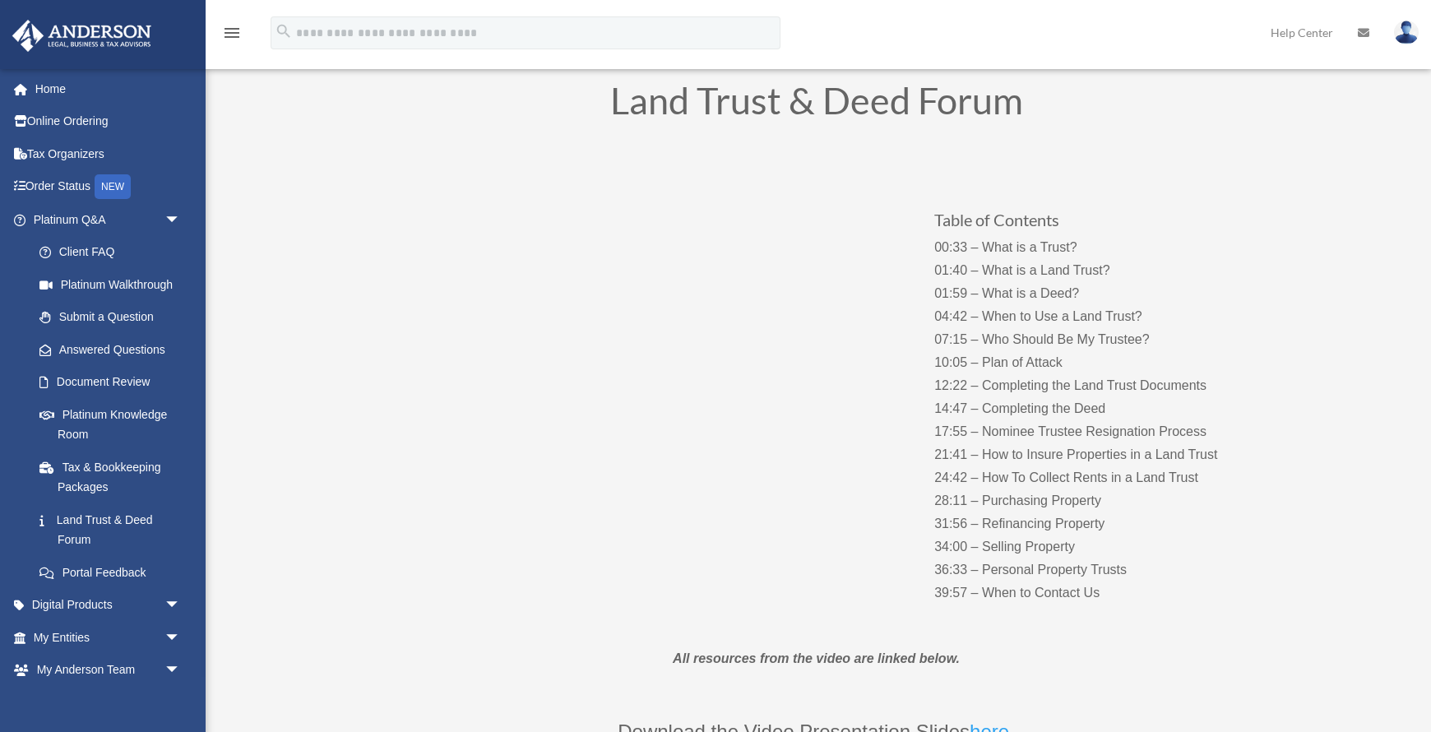
scroll to position [96, 0]
click at [174, 217] on span "arrow_drop_down" at bounding box center [180, 220] width 33 height 34
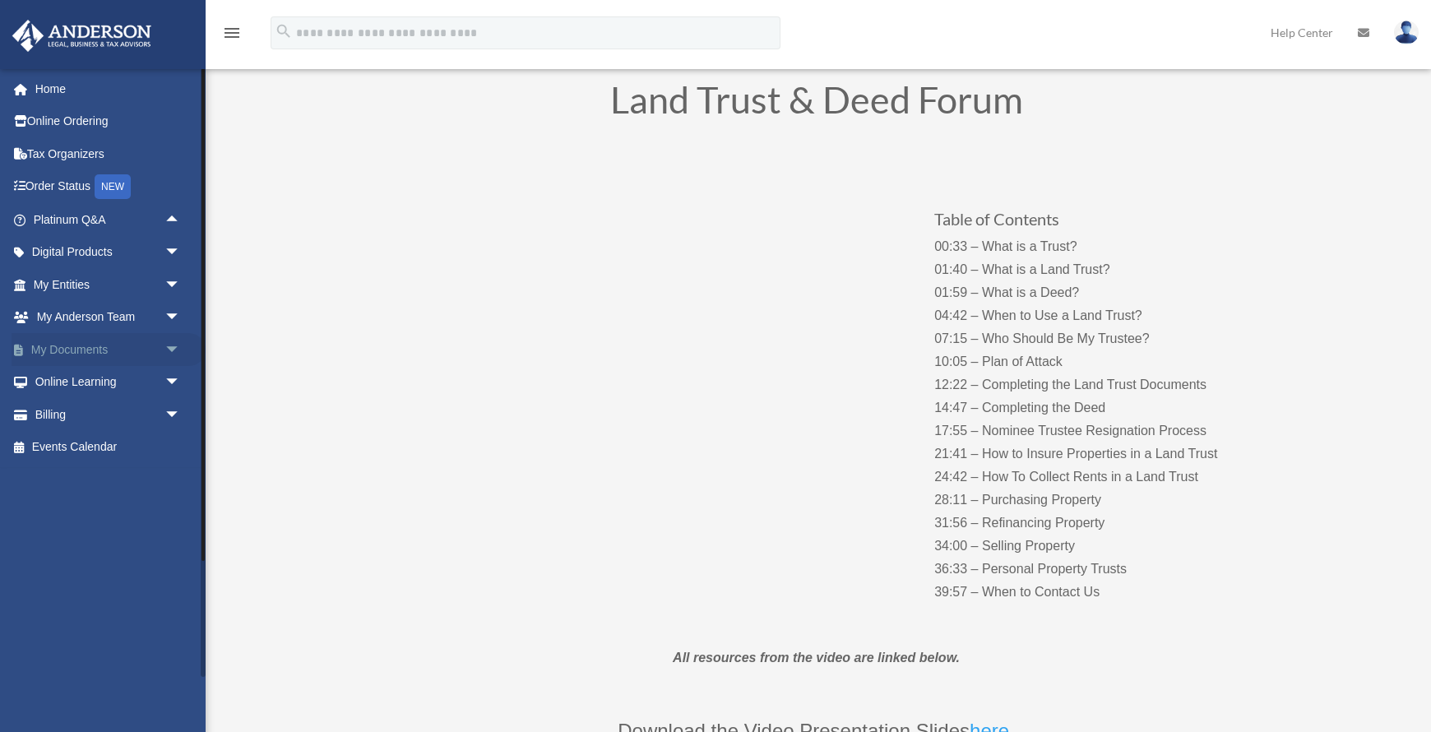
click at [170, 350] on span "arrow_drop_down" at bounding box center [180, 350] width 33 height 34
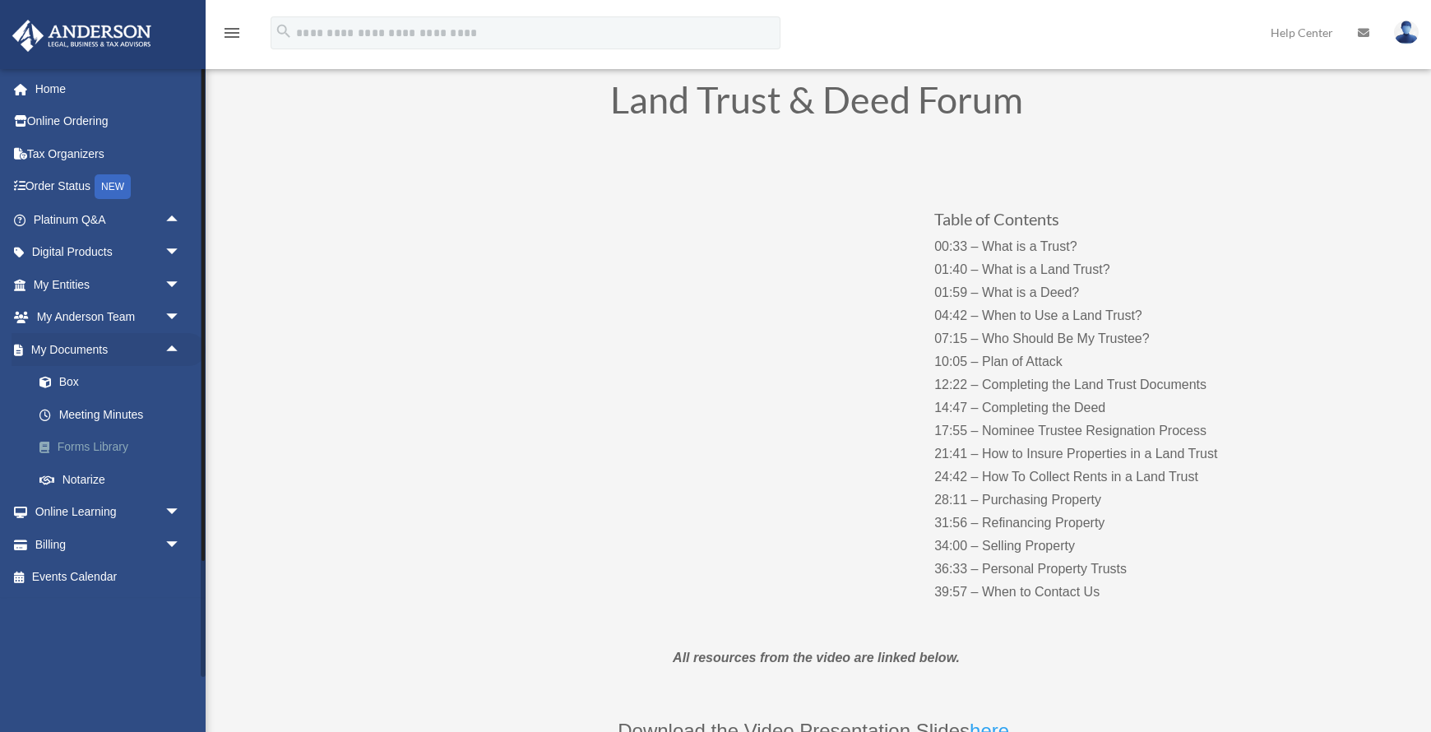
click at [90, 451] on link "Forms Library" at bounding box center [114, 447] width 183 height 33
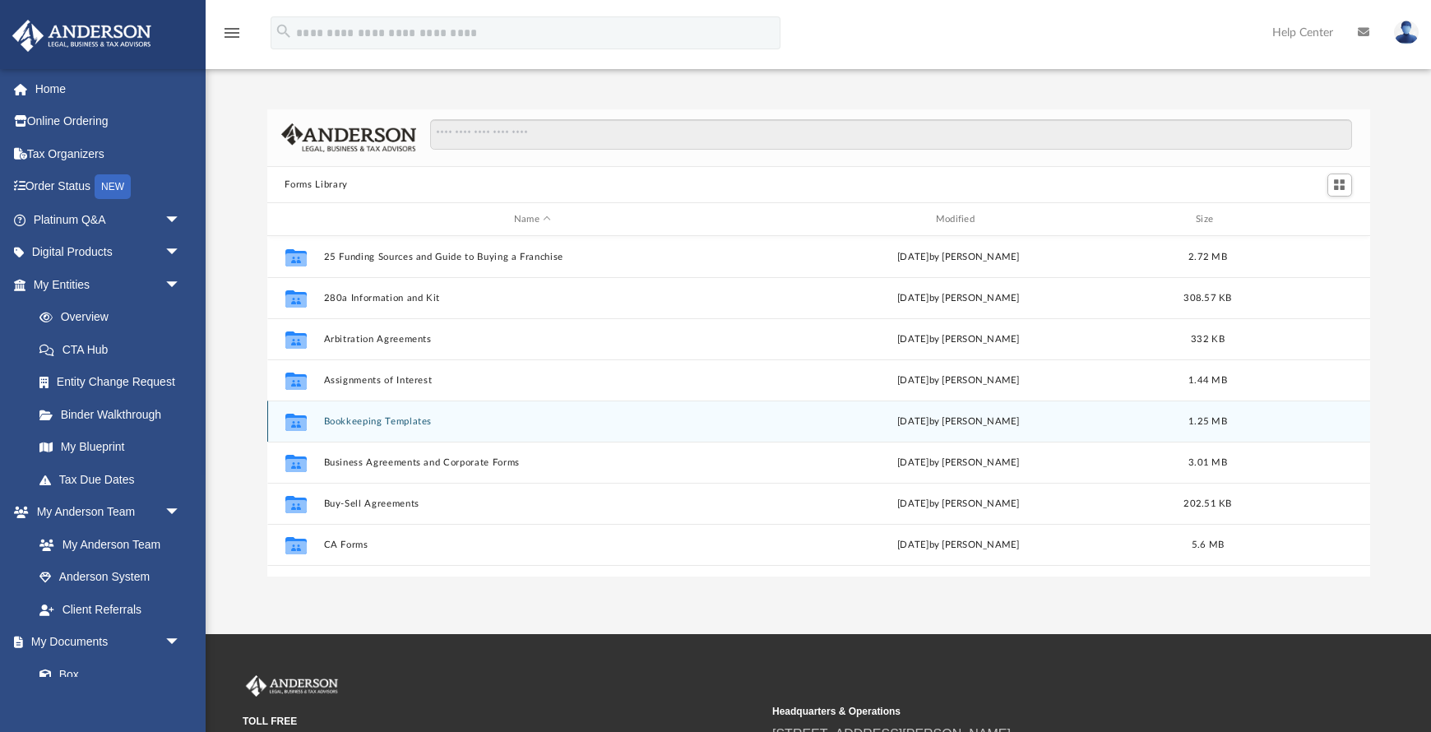
scroll to position [374, 1103]
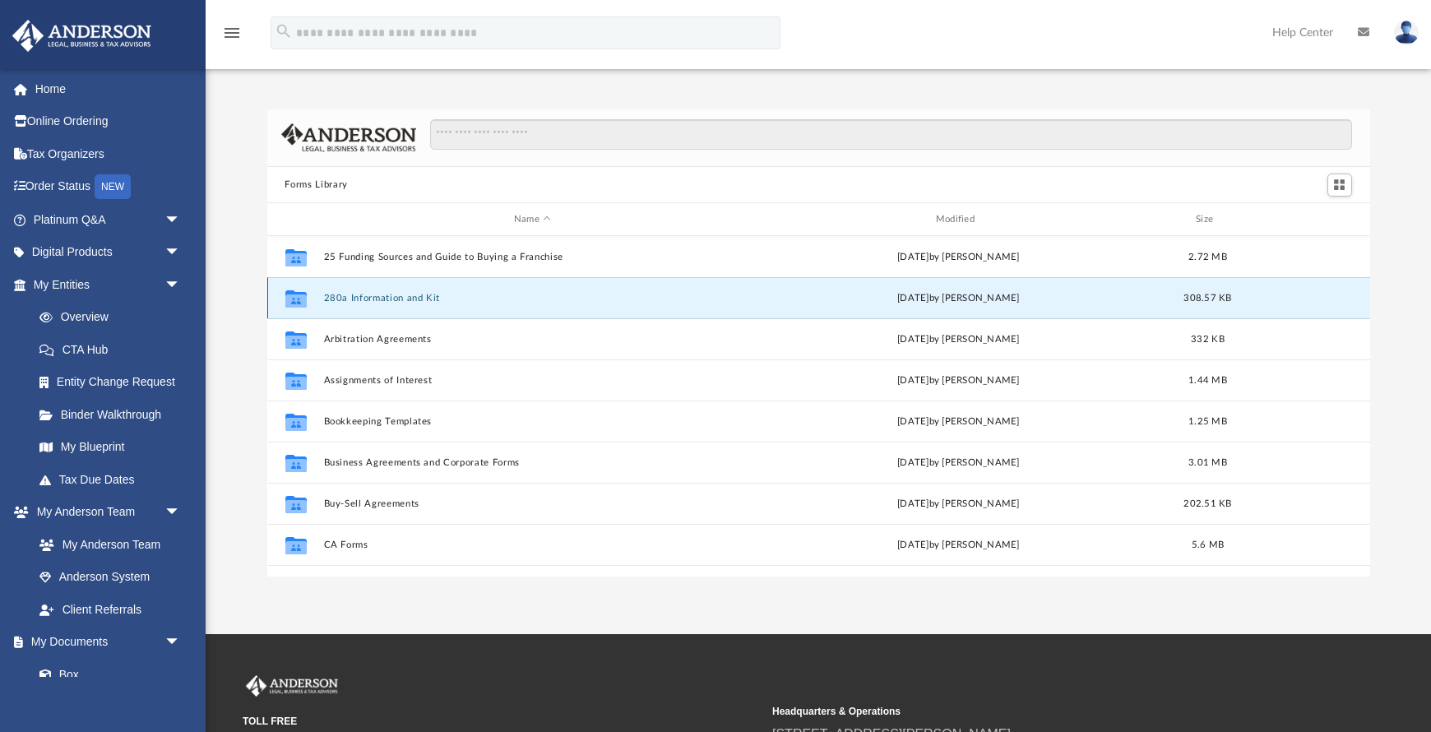
click at [375, 302] on button "280a Information and Kit" at bounding box center [532, 298] width 419 height 11
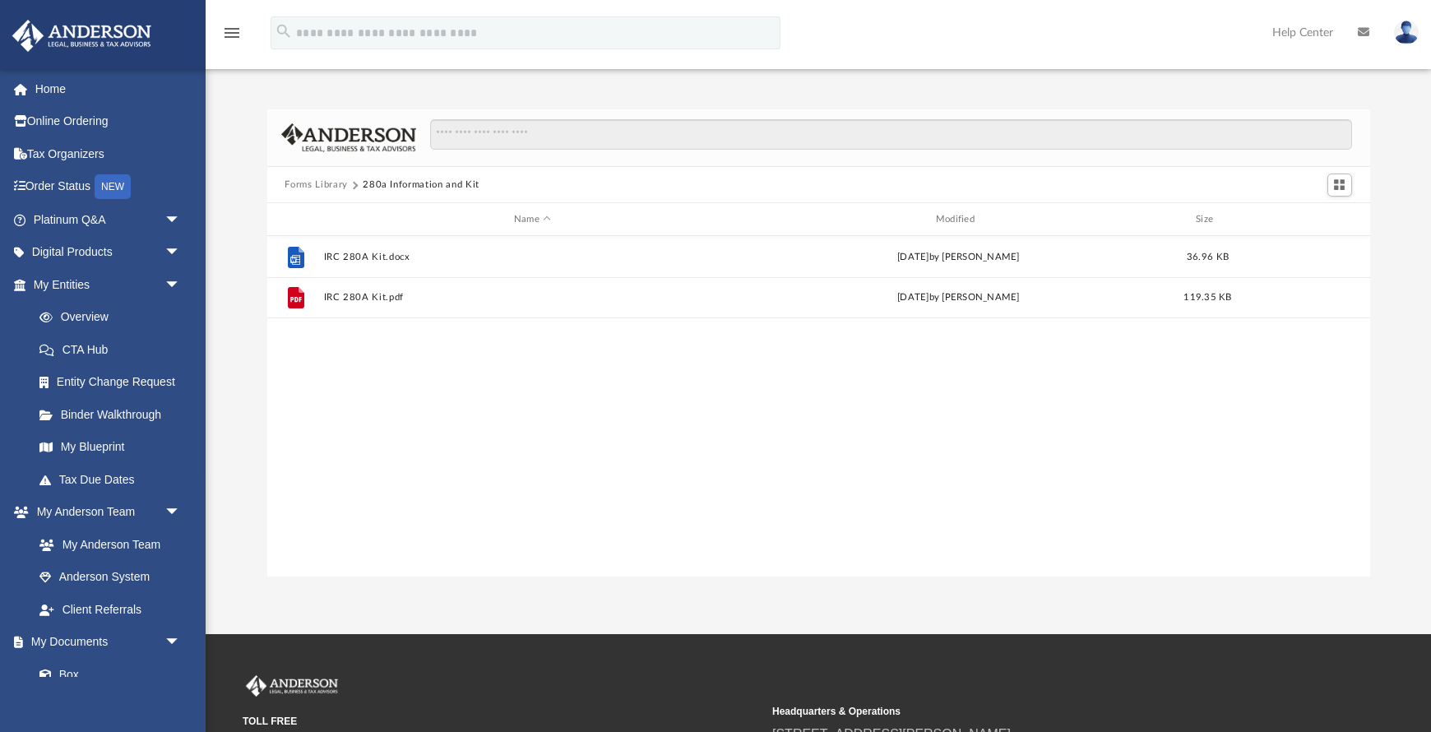
click at [326, 187] on button "Forms Library" at bounding box center [316, 185] width 63 height 15
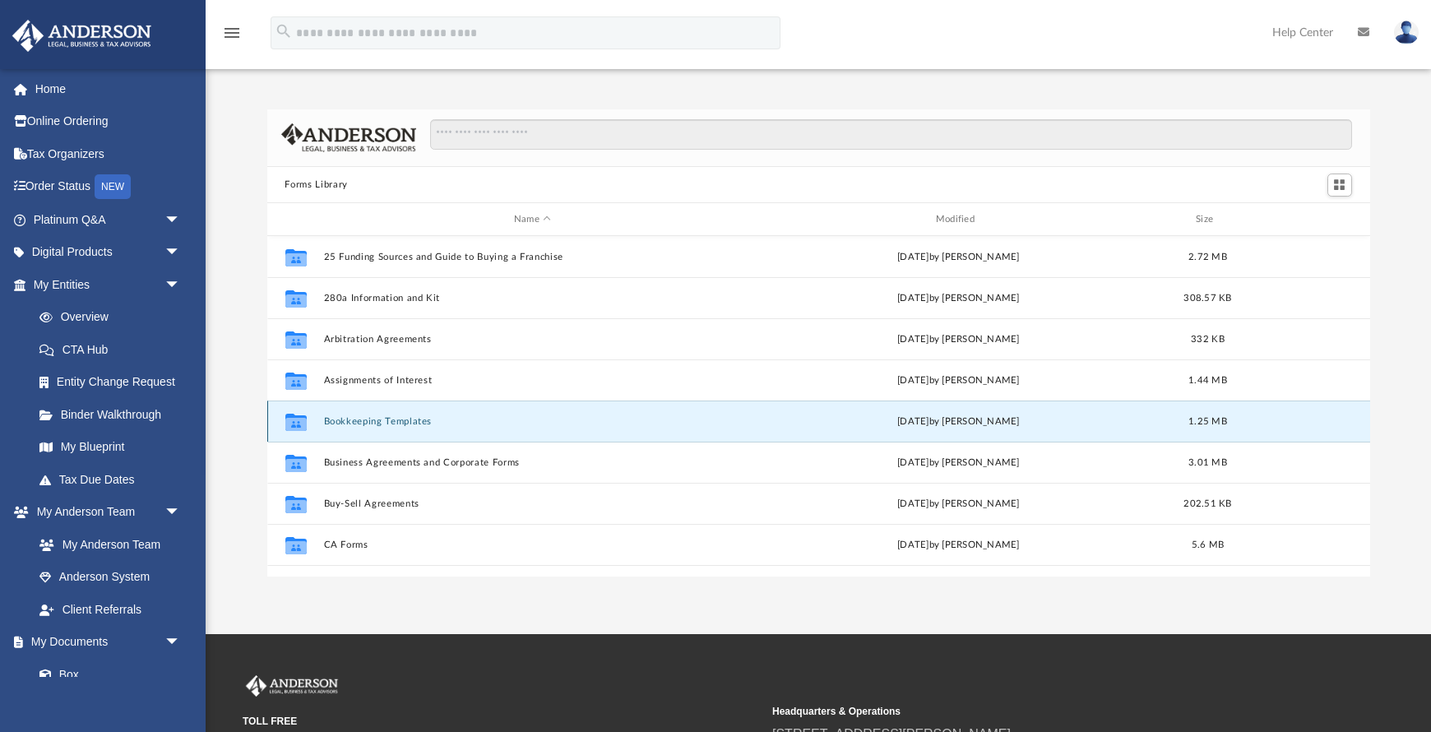
click at [367, 424] on button "Bookkeeping Templates" at bounding box center [532, 421] width 419 height 11
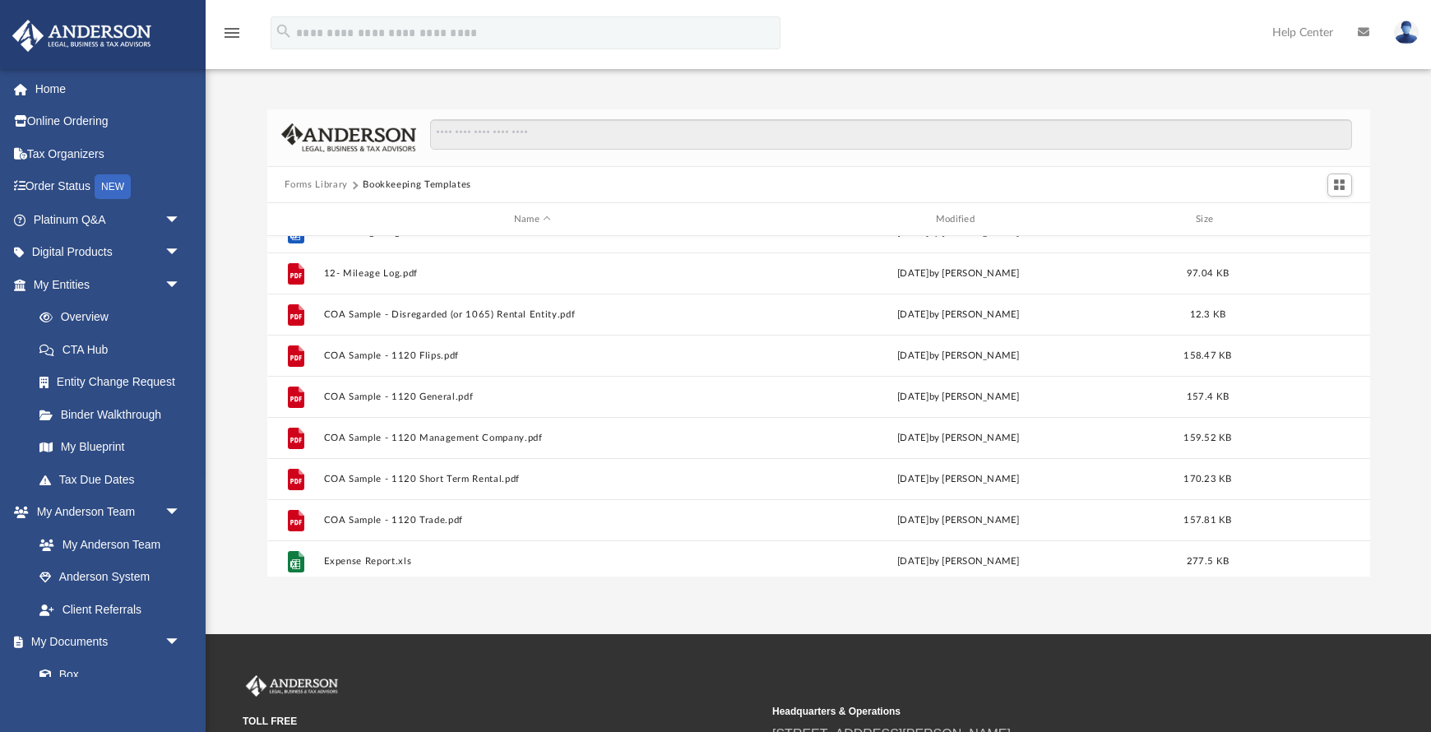
scroll to position [0, 0]
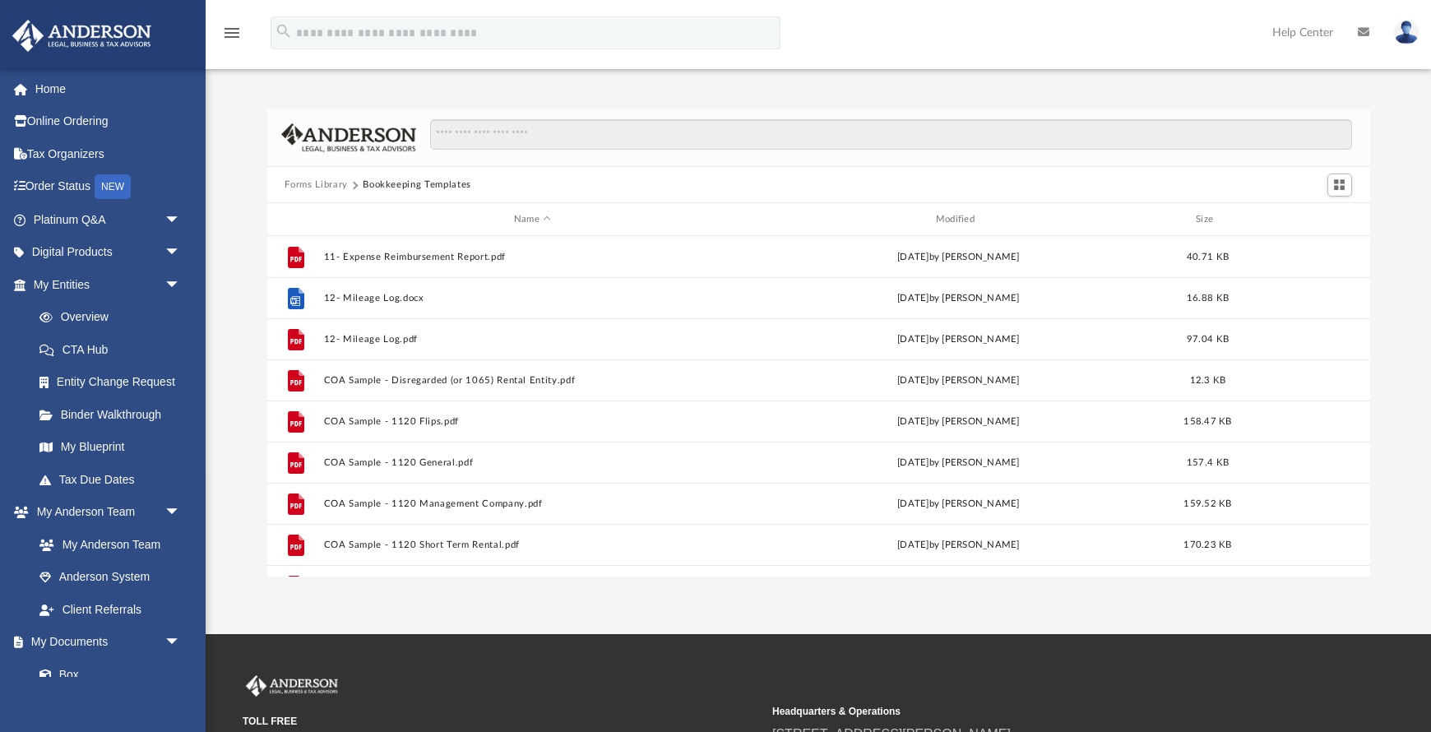
click at [319, 183] on button "Forms Library" at bounding box center [316, 185] width 63 height 15
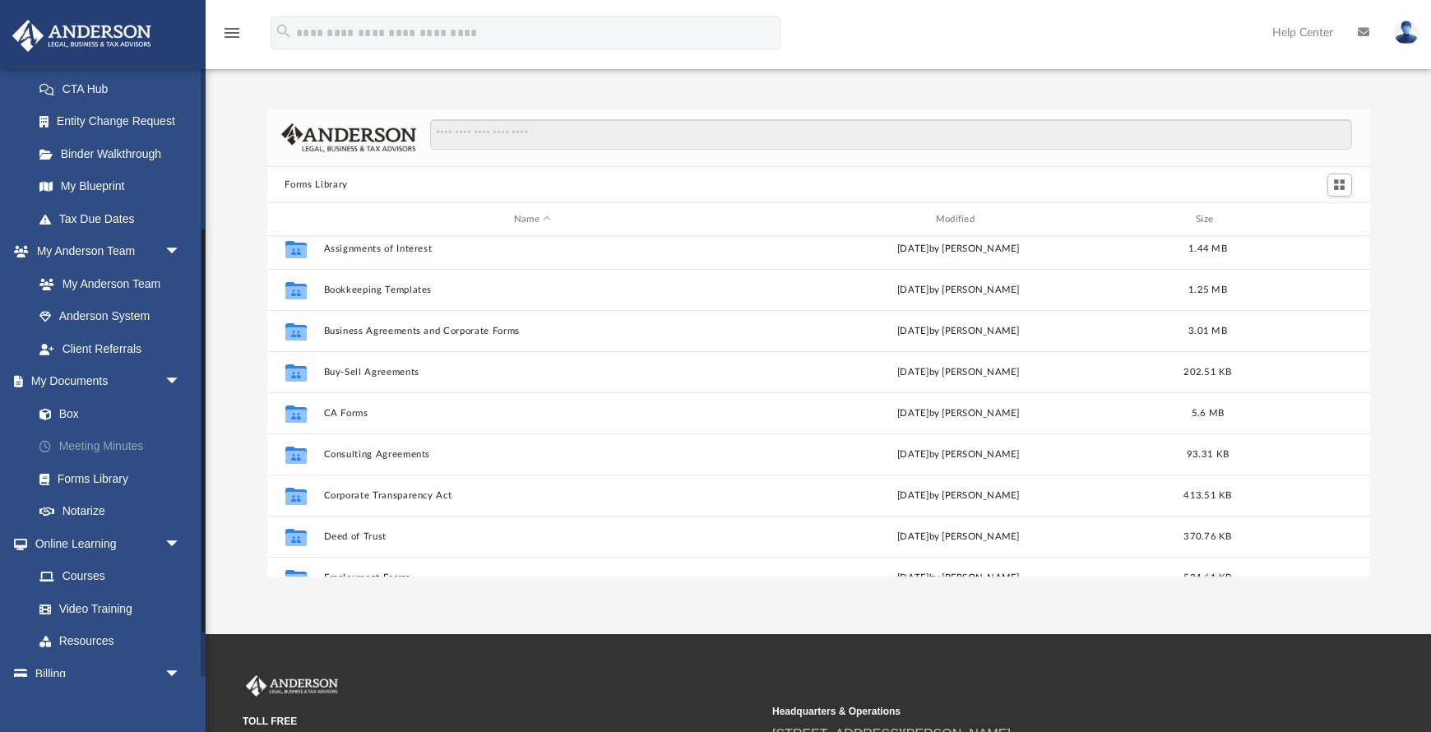
scroll to position [277, 0]
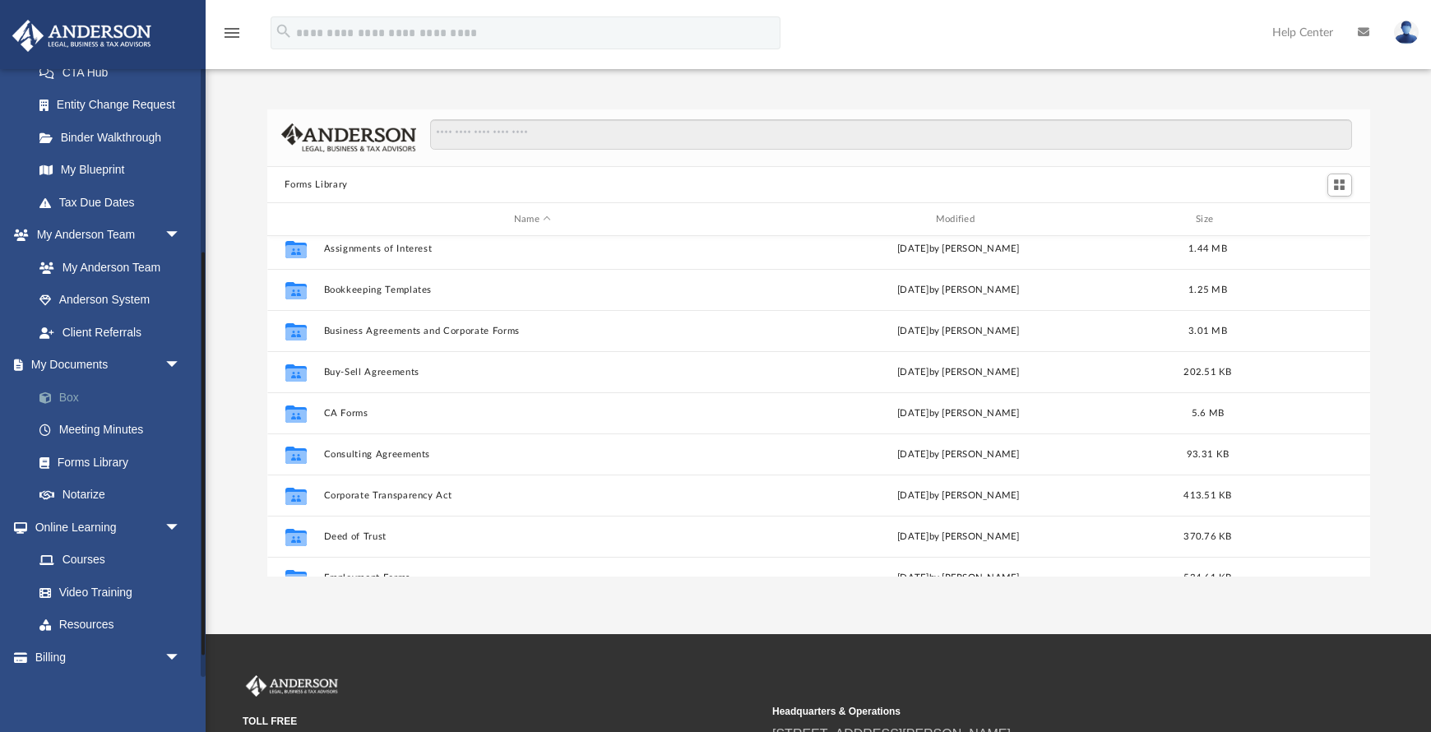
click at [70, 396] on link "Box" at bounding box center [114, 397] width 183 height 33
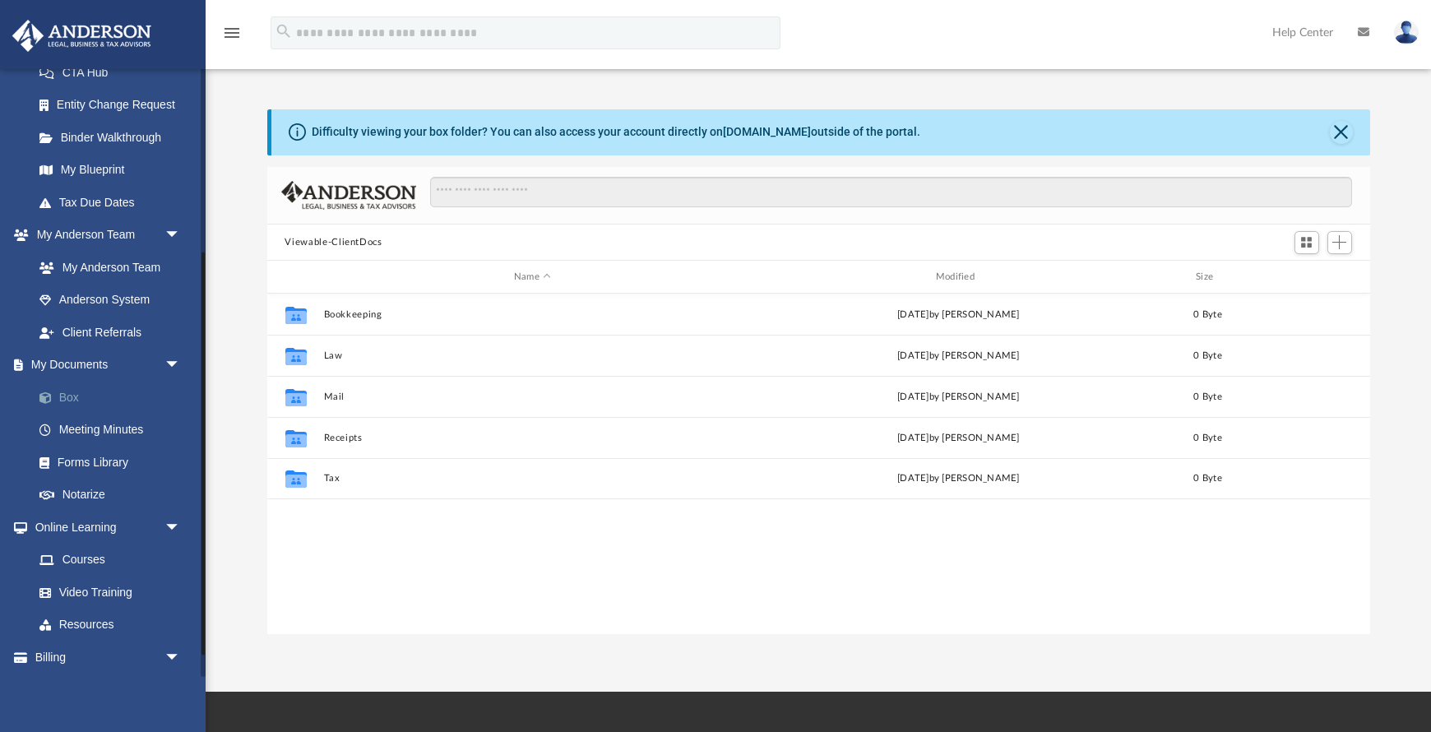
scroll to position [374, 1103]
click at [472, 569] on div "Collaborated Folder Bookkeeping Thu Aug 28 2025 by Charles Rogler 0 Byte Collab…" at bounding box center [818, 464] width 1103 height 340
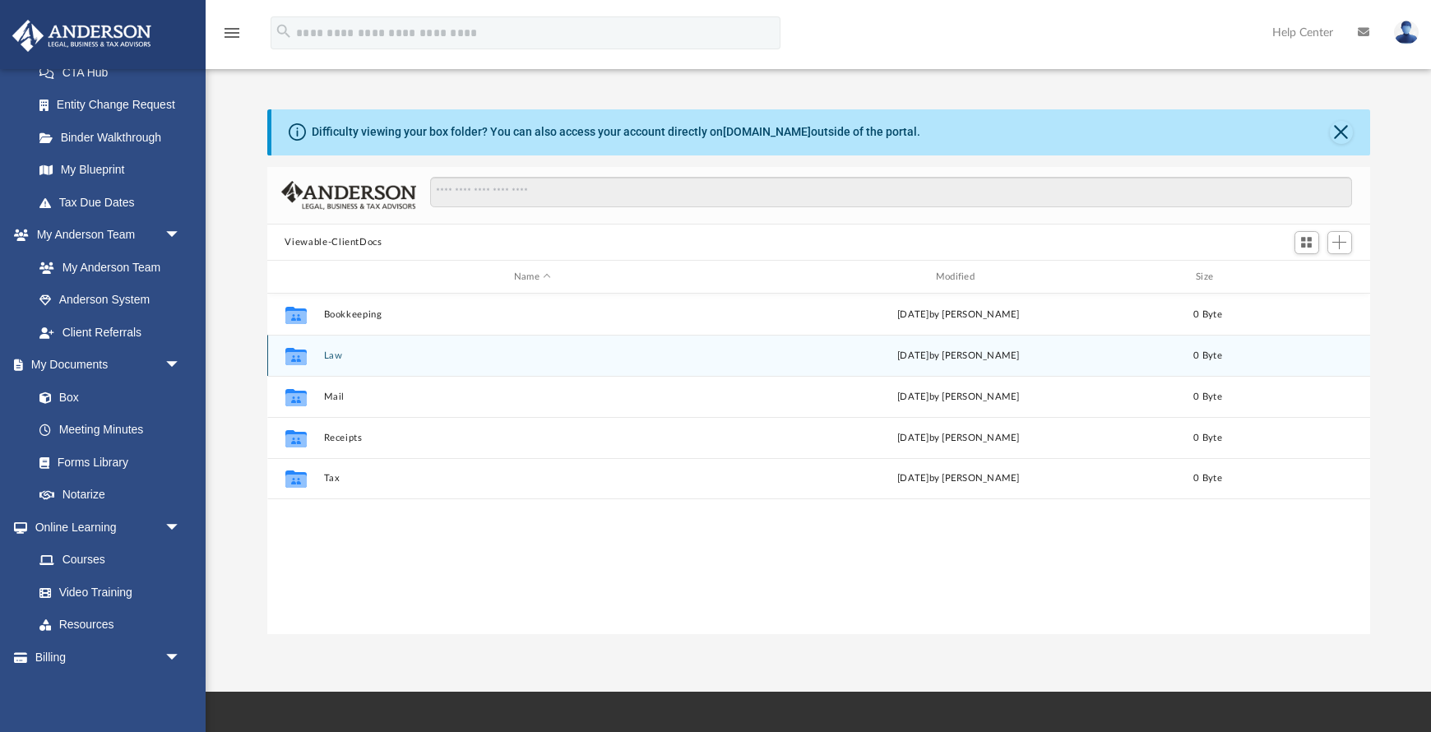
click at [335, 354] on button "Law" at bounding box center [532, 355] width 419 height 11
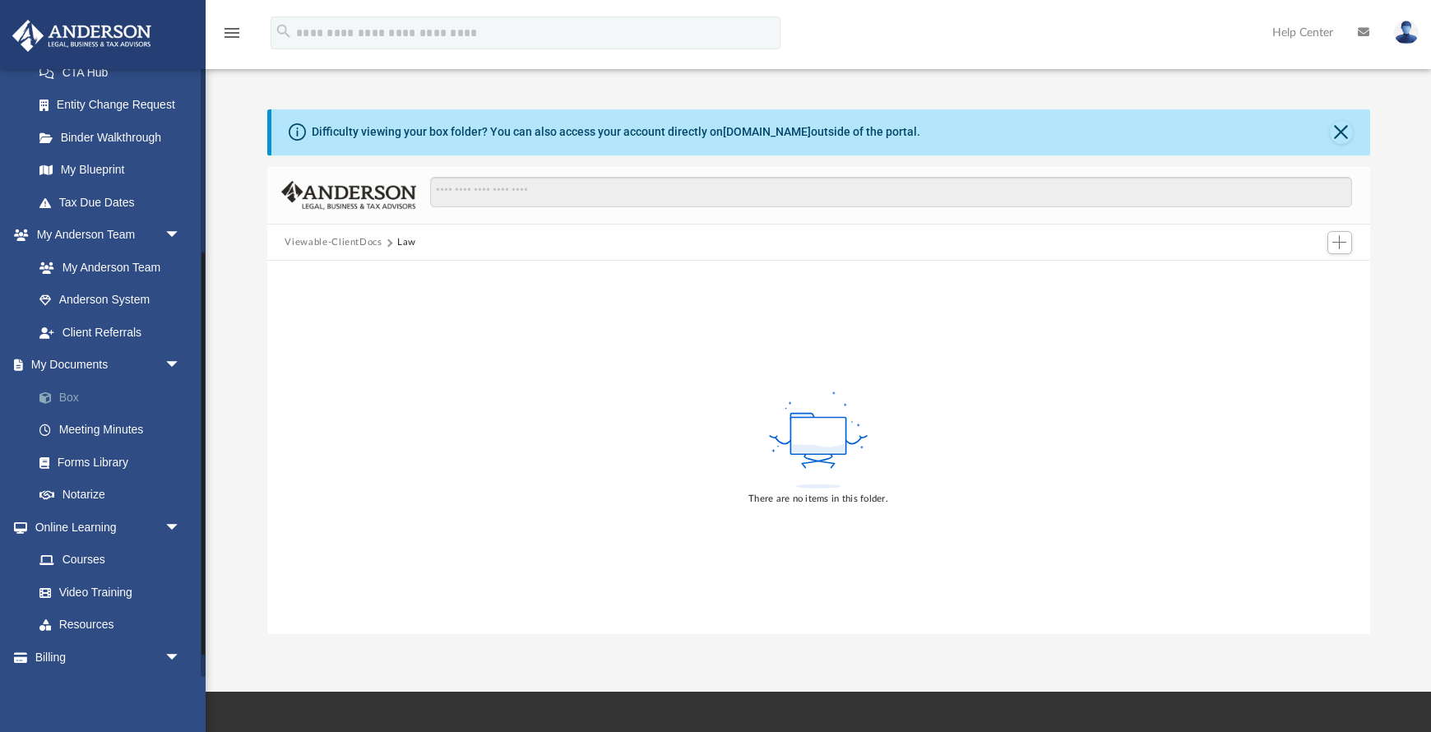
click at [64, 396] on link "Box" at bounding box center [114, 397] width 183 height 33
click at [357, 245] on button "Viewable-ClientDocs" at bounding box center [333, 242] width 97 height 15
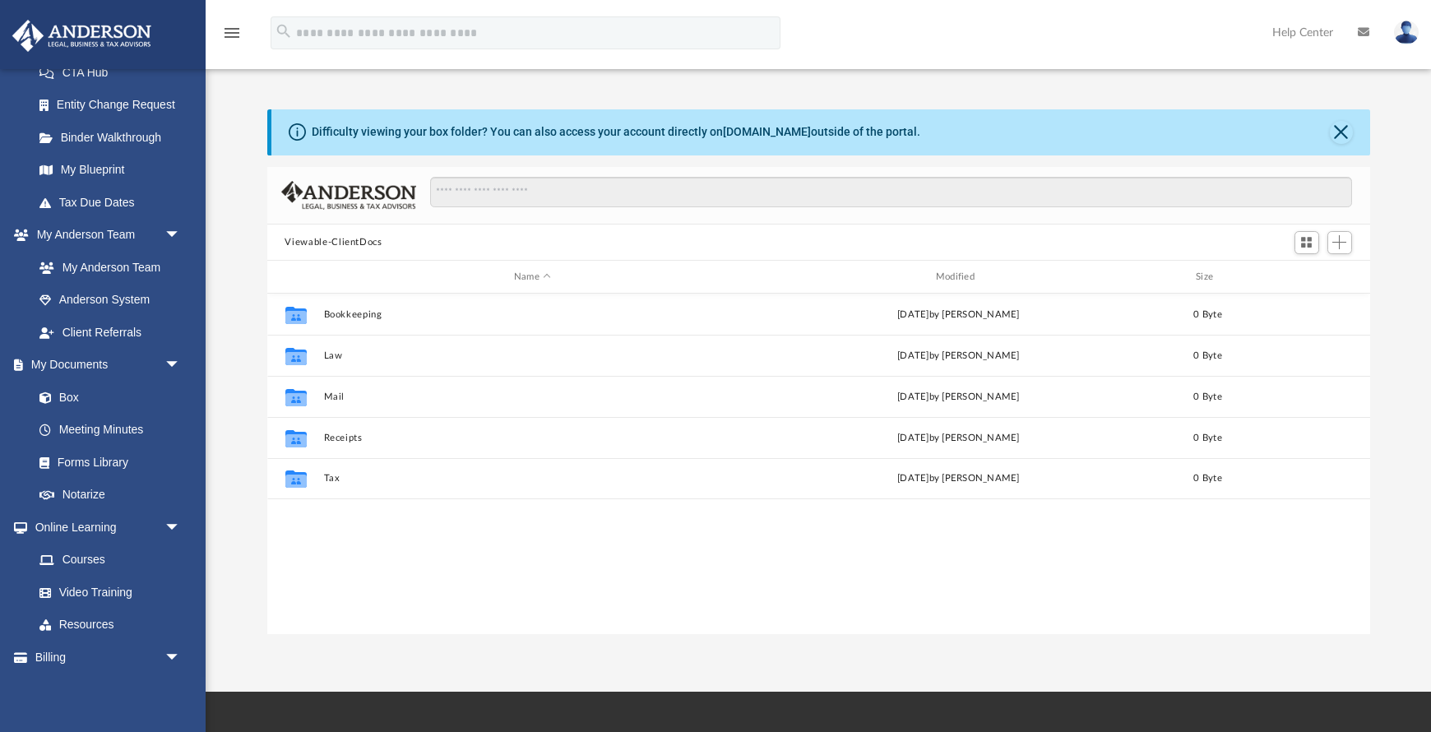
click at [503, 563] on div "Collaborated Folder Bookkeeping Thu Aug 28 2025 by Charles Rogler 0 Byte Collab…" at bounding box center [818, 464] width 1103 height 340
click at [174, 230] on span "arrow_drop_down" at bounding box center [180, 236] width 33 height 34
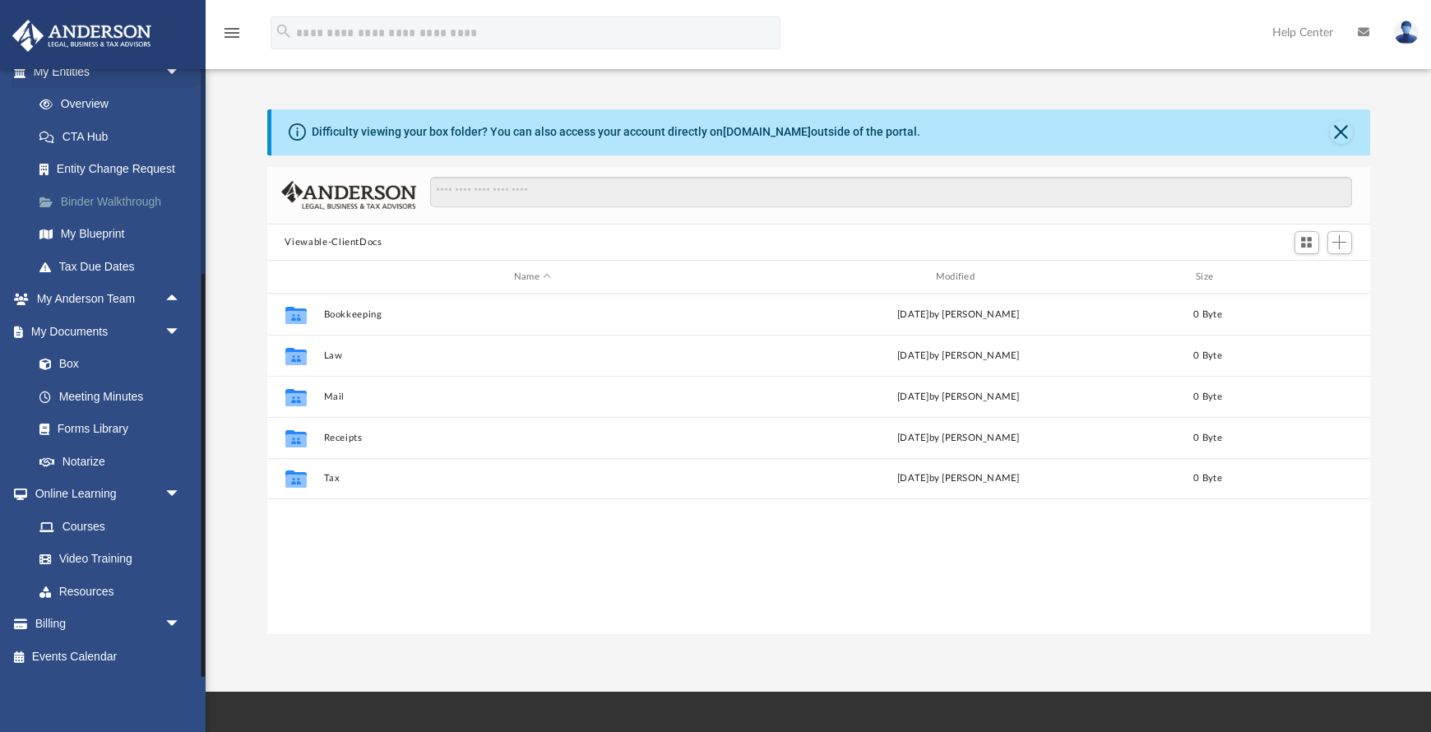
scroll to position [0, 0]
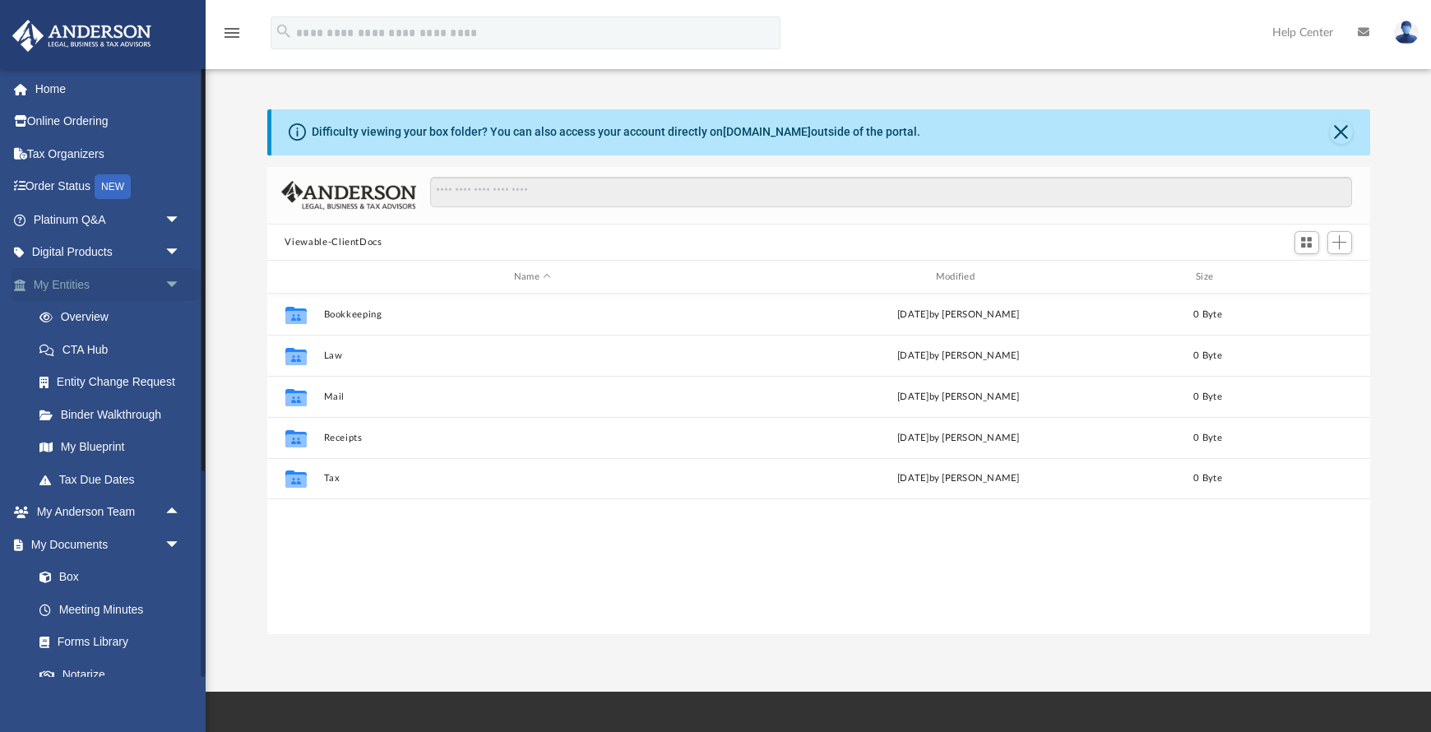
click at [172, 280] on span "arrow_drop_down" at bounding box center [180, 285] width 33 height 34
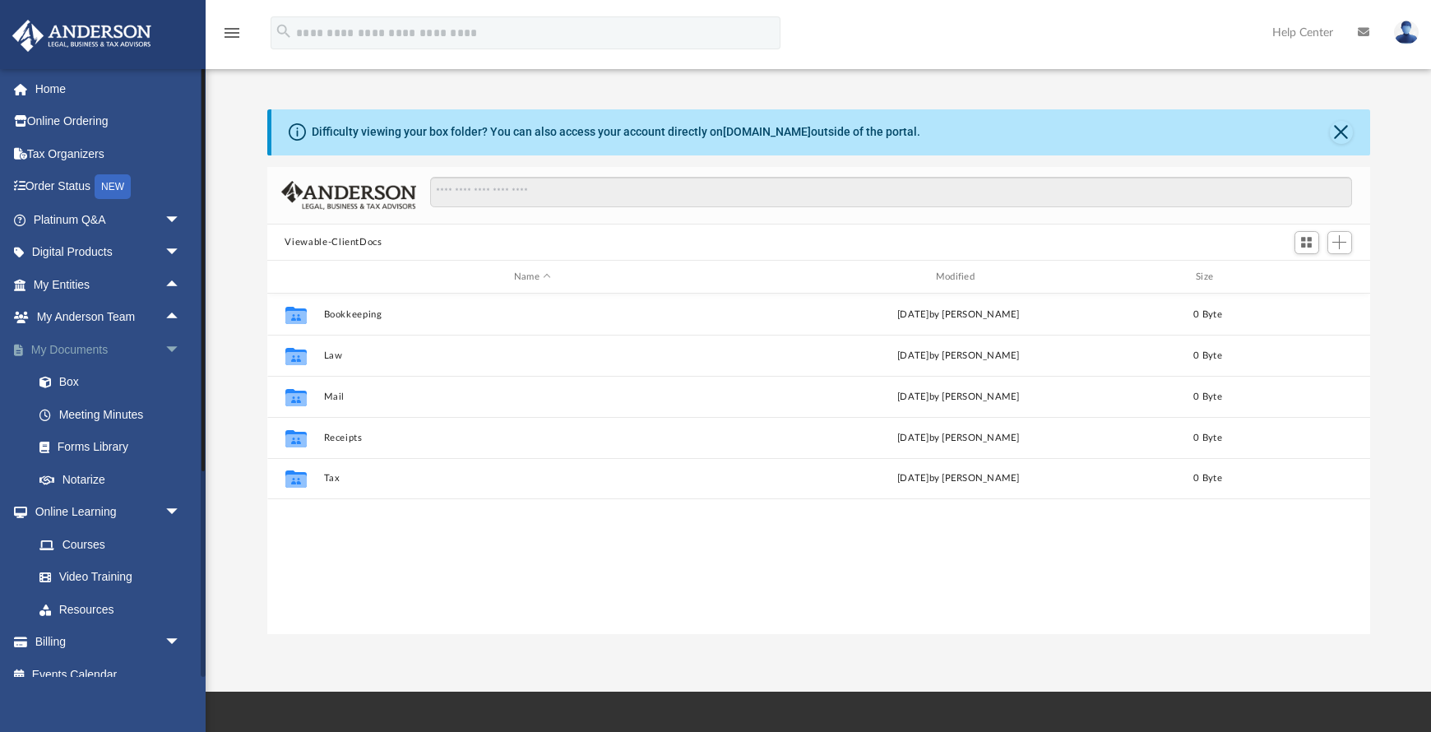
click at [173, 350] on span "arrow_drop_down" at bounding box center [180, 350] width 33 height 34
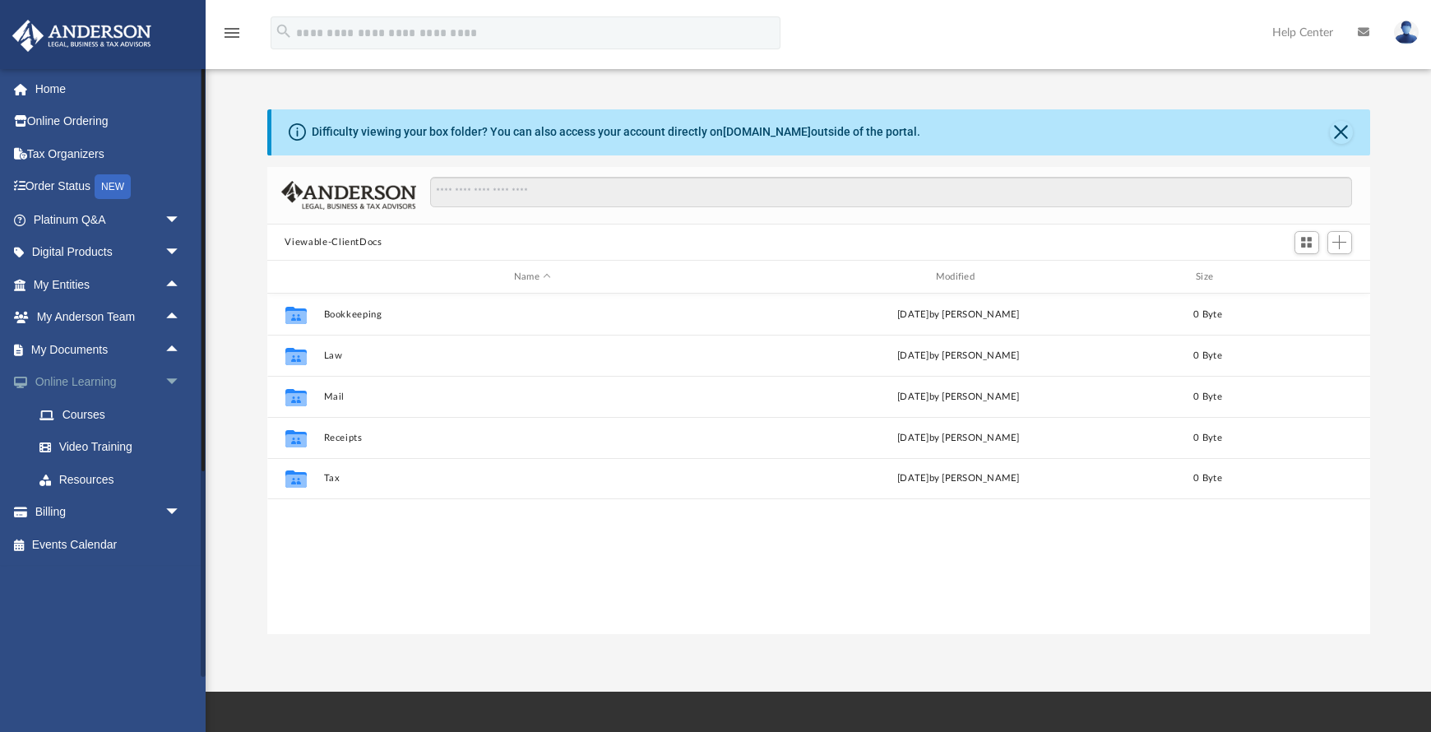
click at [171, 379] on span "arrow_drop_down" at bounding box center [180, 383] width 33 height 34
click at [173, 410] on span "arrow_drop_down" at bounding box center [180, 415] width 33 height 34
click at [174, 411] on span "arrow_drop_up" at bounding box center [180, 415] width 33 height 34
click at [171, 283] on span "arrow_drop_up" at bounding box center [180, 285] width 33 height 34
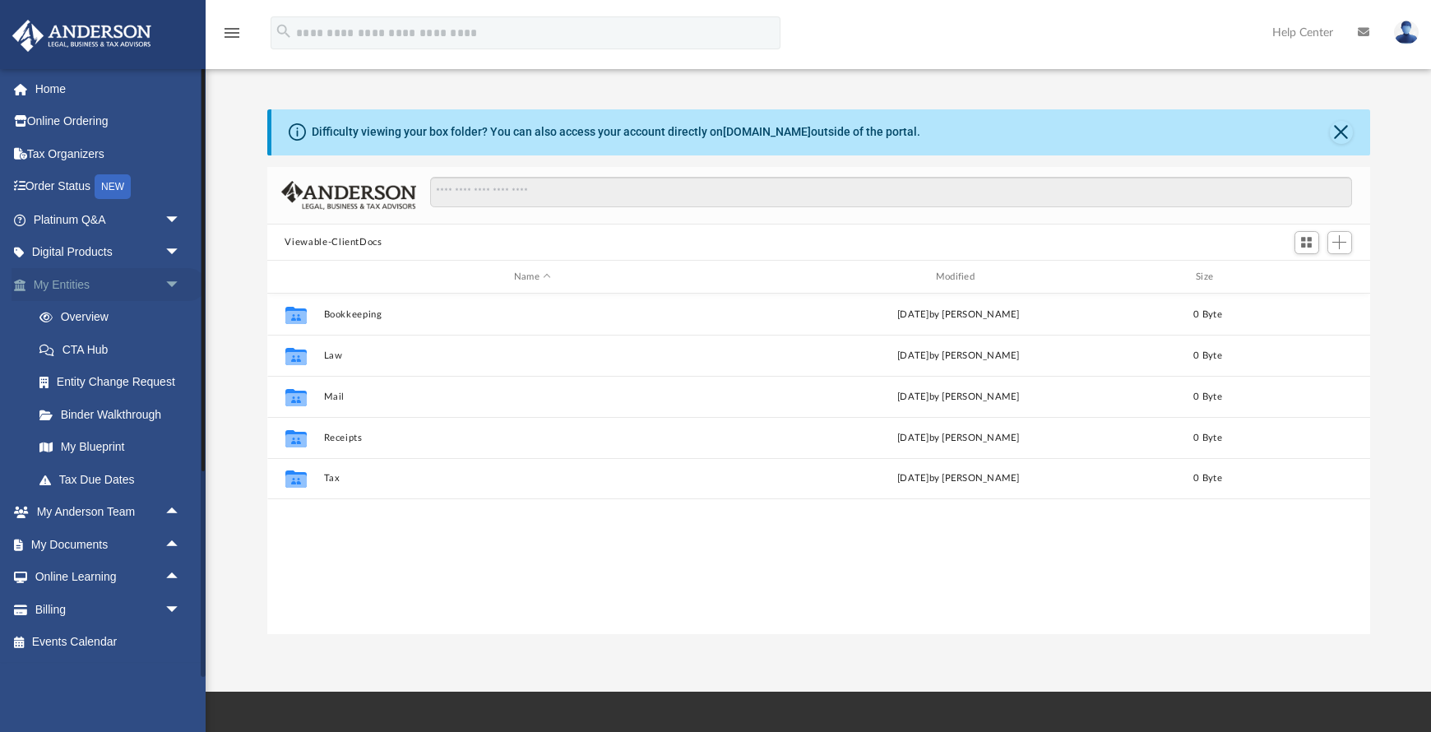
click at [171, 283] on span "arrow_drop_down" at bounding box center [180, 285] width 33 height 34
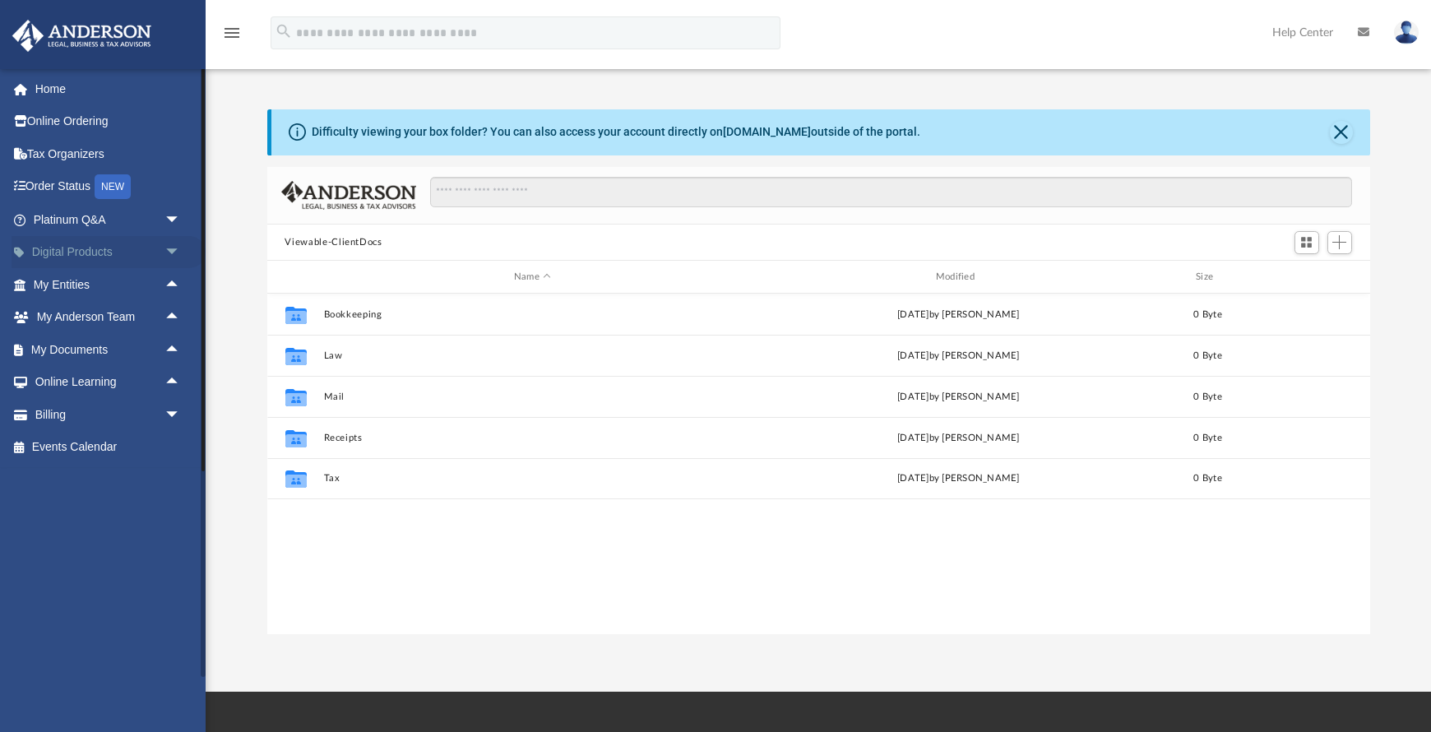
click at [173, 250] on span "arrow_drop_down" at bounding box center [180, 253] width 33 height 34
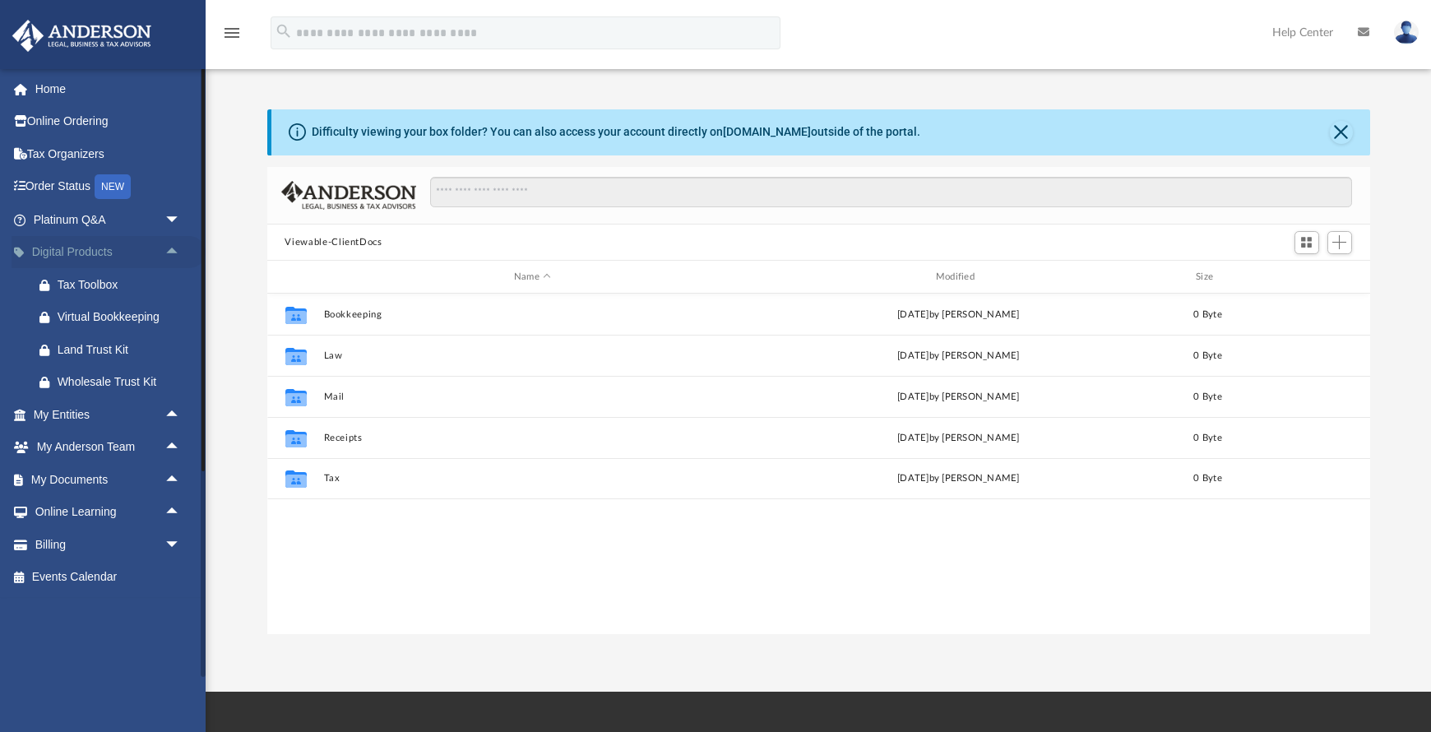
click at [173, 251] on span "arrow_drop_up" at bounding box center [180, 253] width 33 height 34
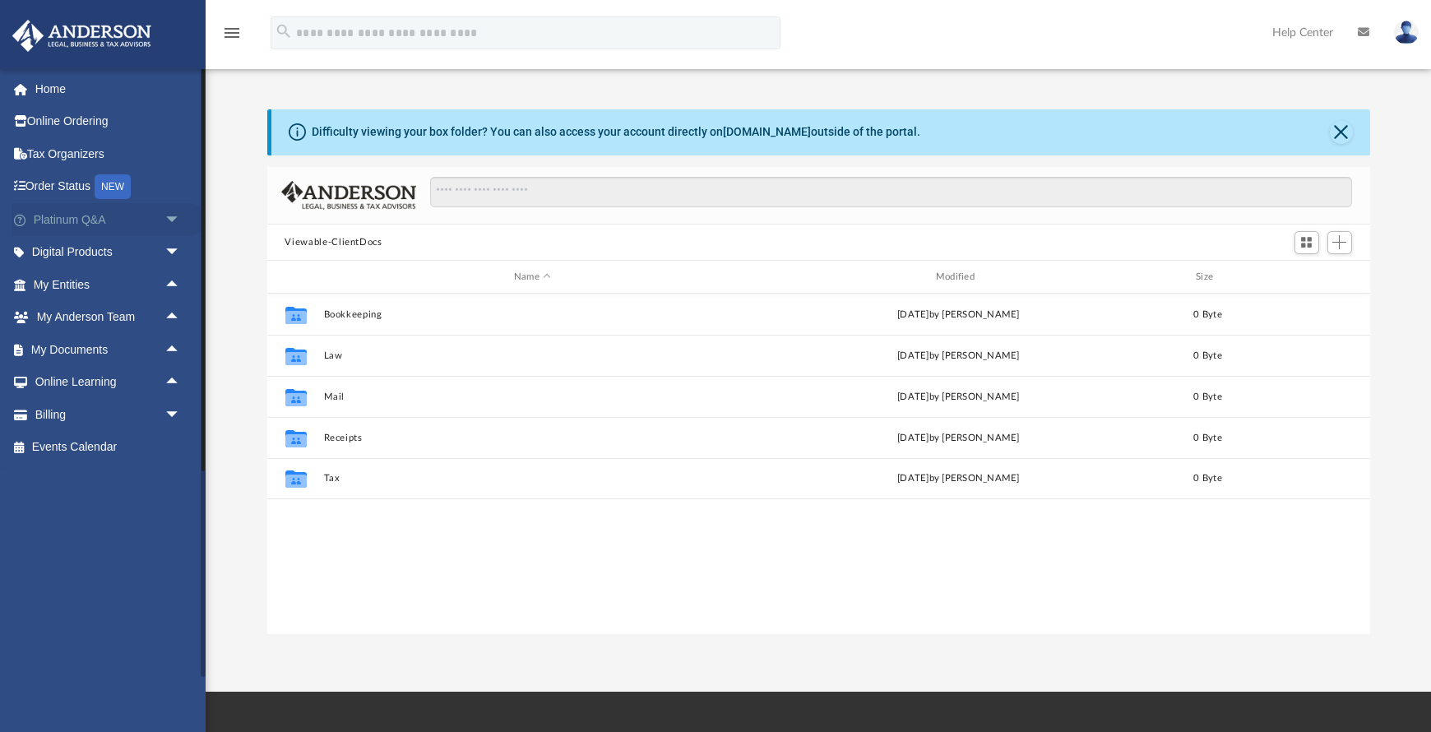
click at [173, 219] on span "arrow_drop_down" at bounding box center [180, 220] width 33 height 34
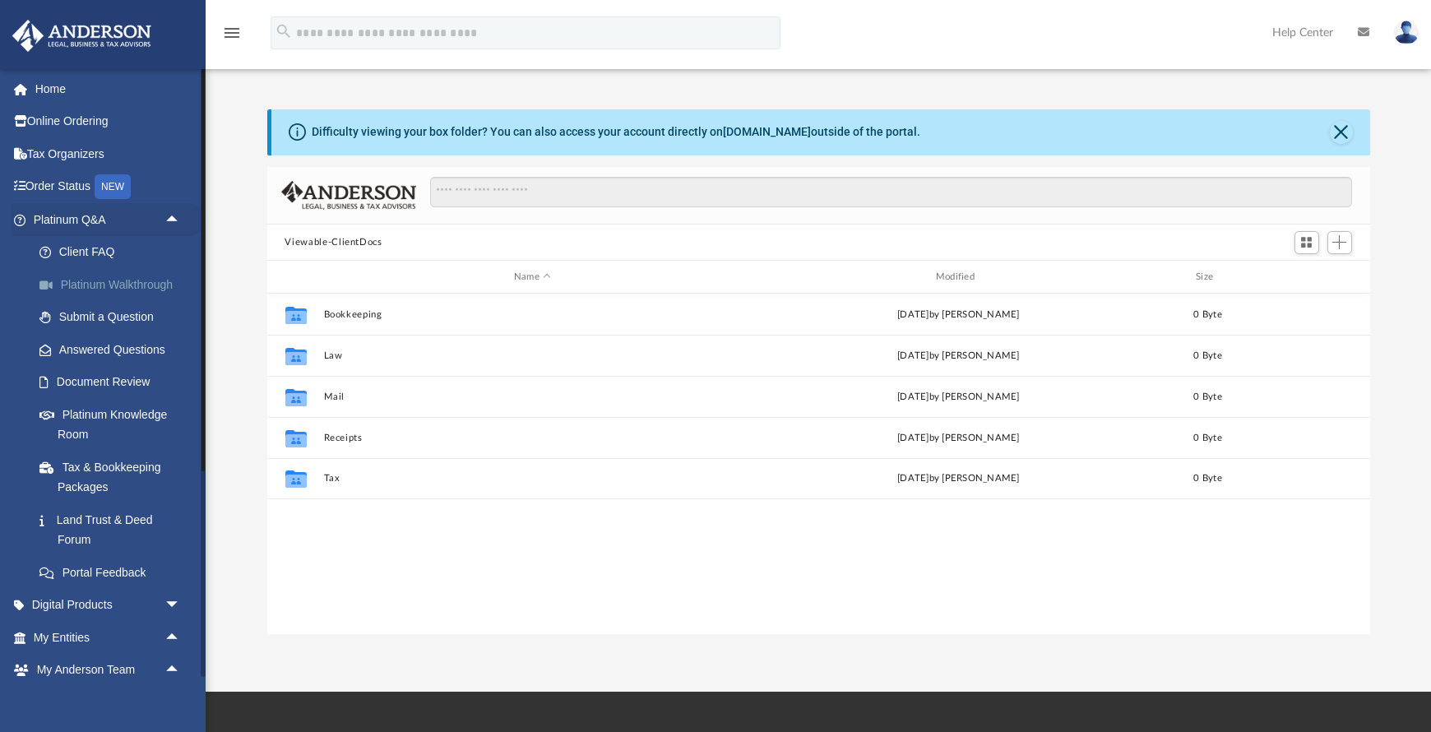
click at [141, 283] on link "Platinum Walkthrough" at bounding box center [114, 284] width 183 height 33
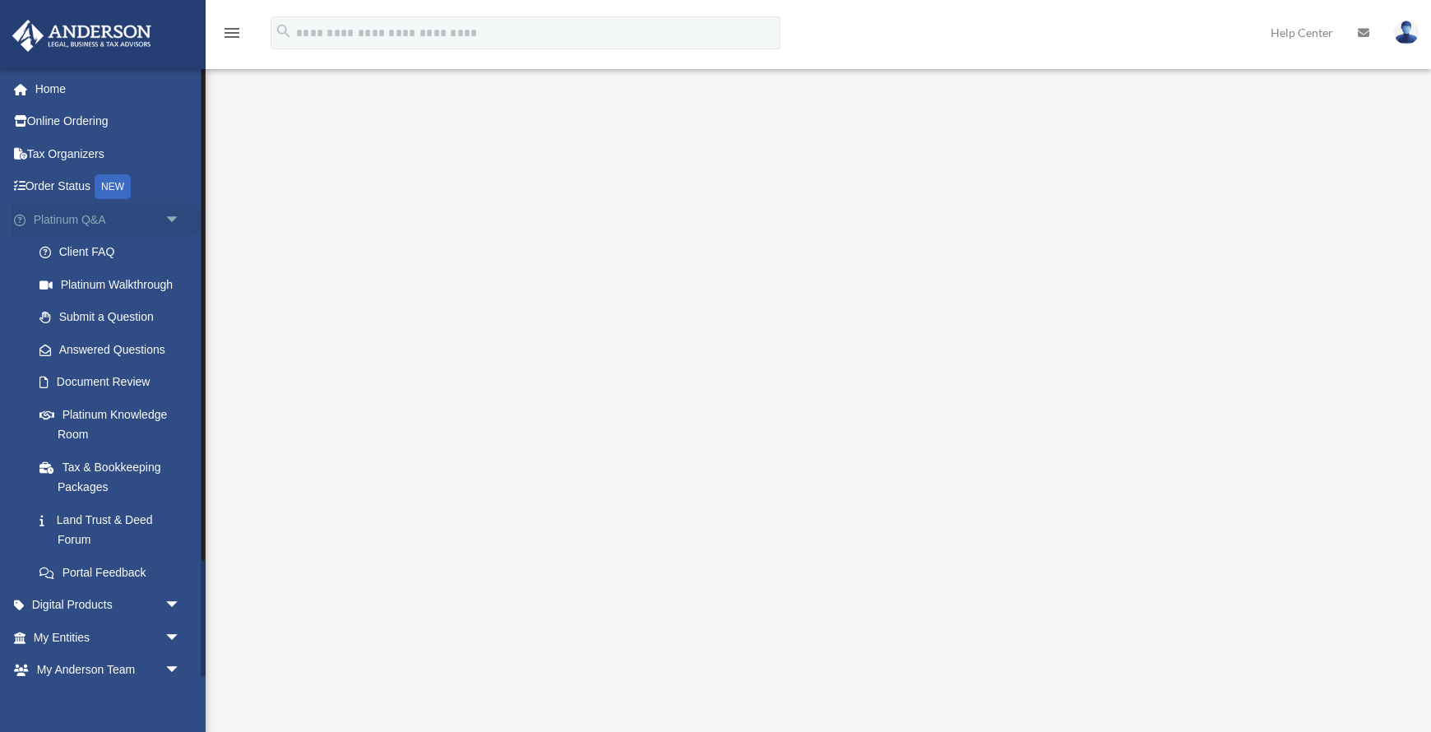
click at [172, 218] on span "arrow_drop_down" at bounding box center [180, 220] width 33 height 34
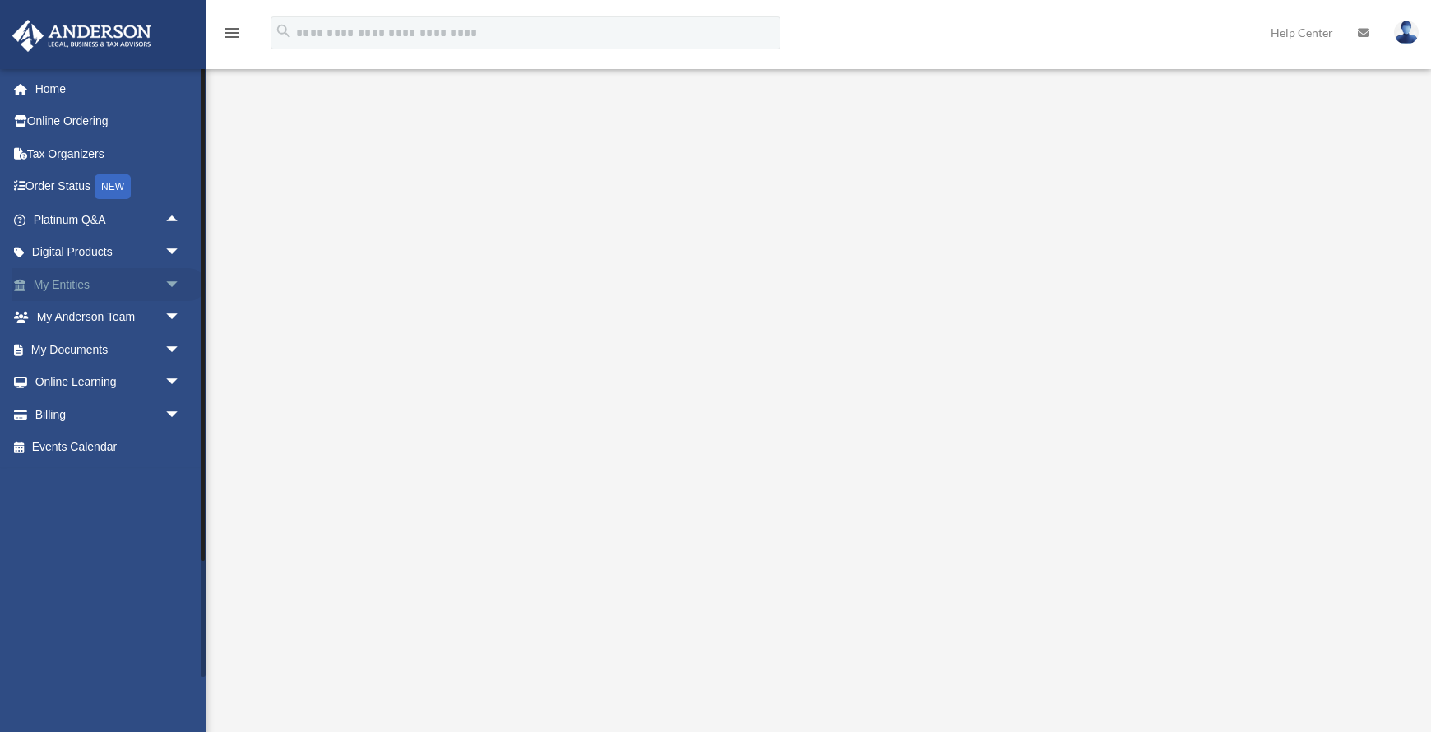
click at [172, 281] on span "arrow_drop_down" at bounding box center [180, 285] width 33 height 34
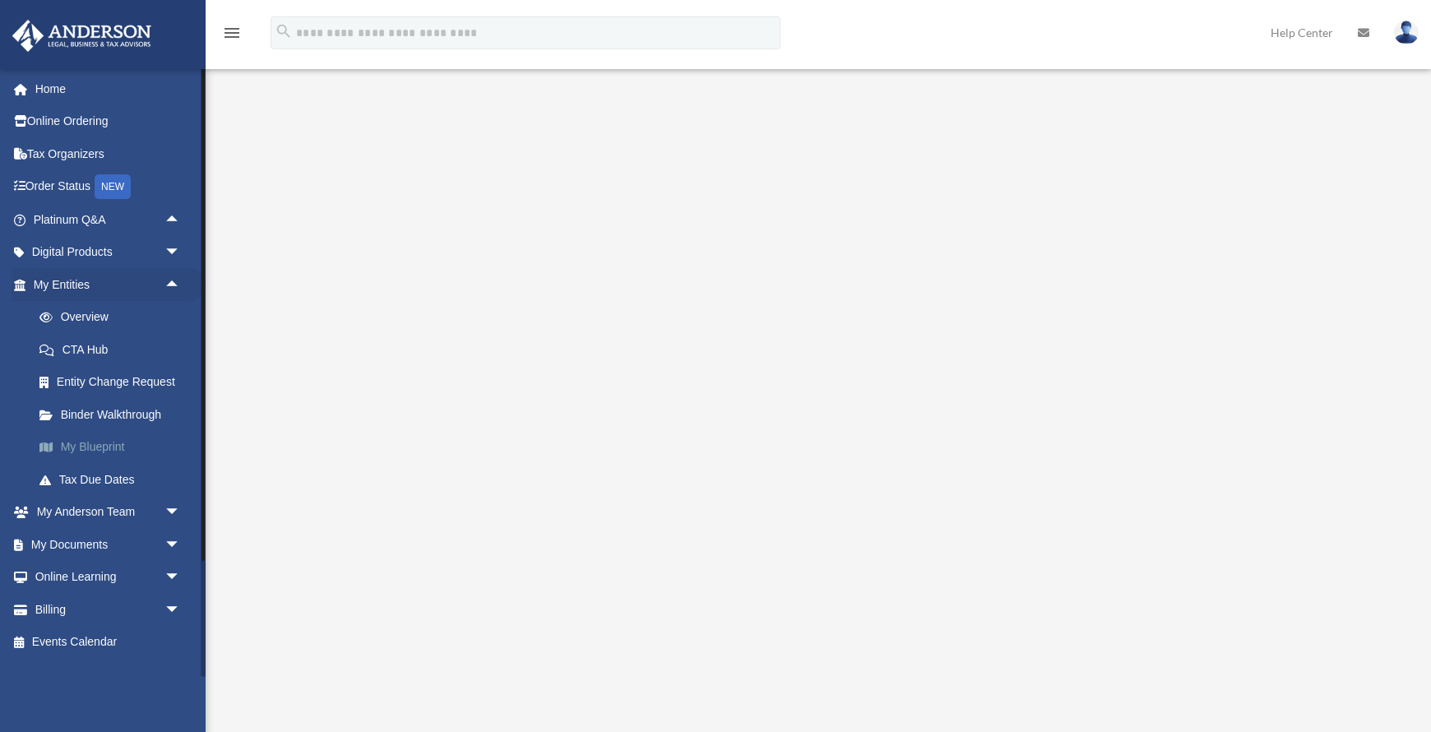
click at [68, 447] on link "My Blueprint" at bounding box center [114, 447] width 183 height 33
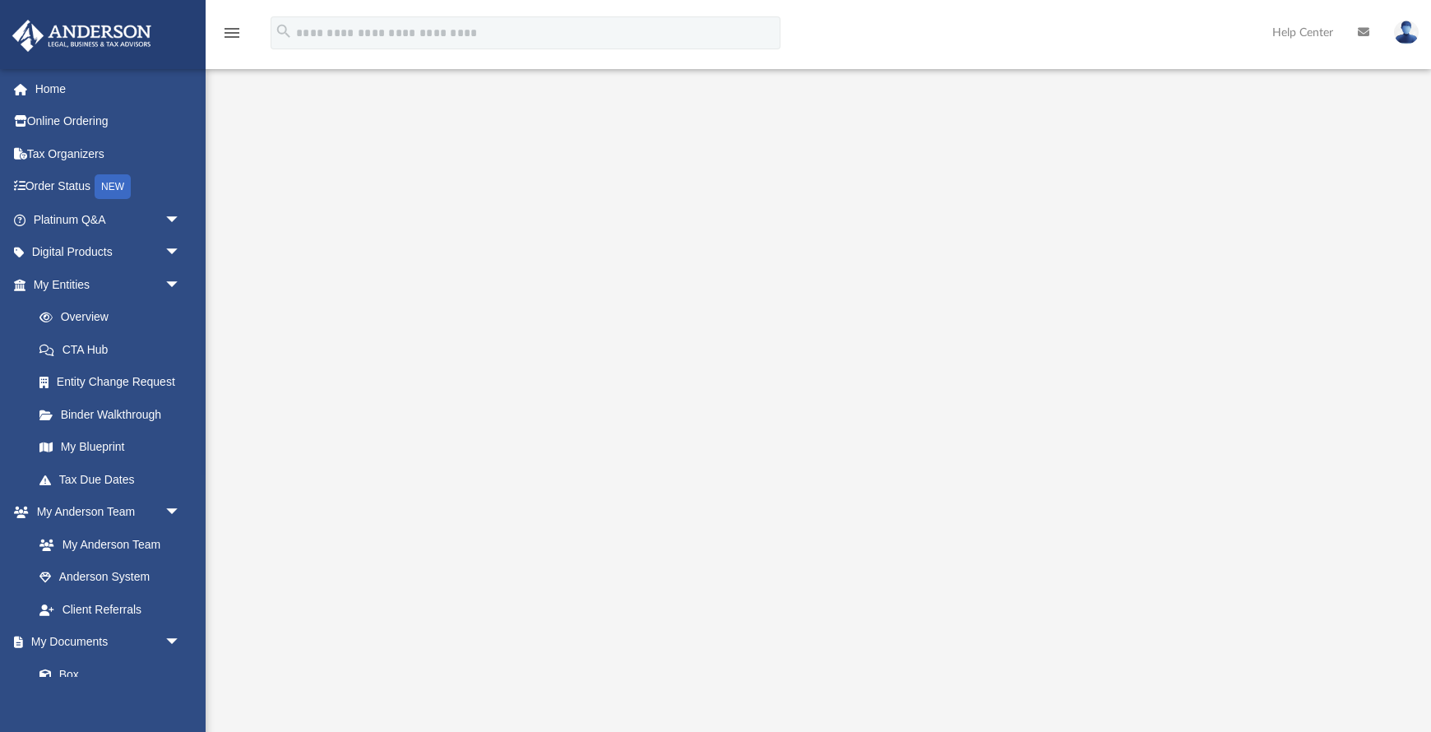
scroll to position [84, 0]
